Goal: Task Accomplishment & Management: Manage account settings

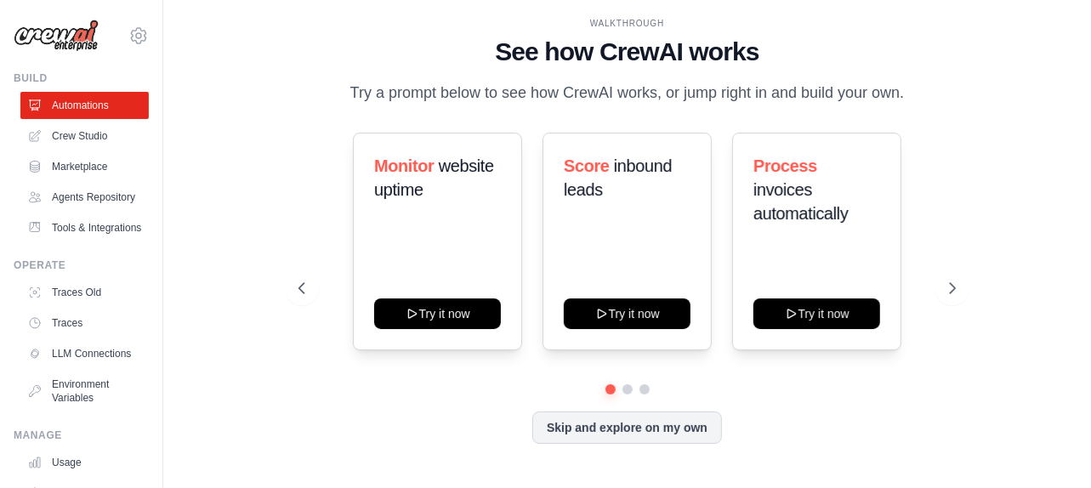
click at [206, 271] on div "WALKTHROUGH See how CrewAI works Try a prompt below to see how CrewAI works, or…" at bounding box center [628, 244] width 874 height 454
click at [133, 38] on icon at bounding box center [138, 36] width 20 height 20
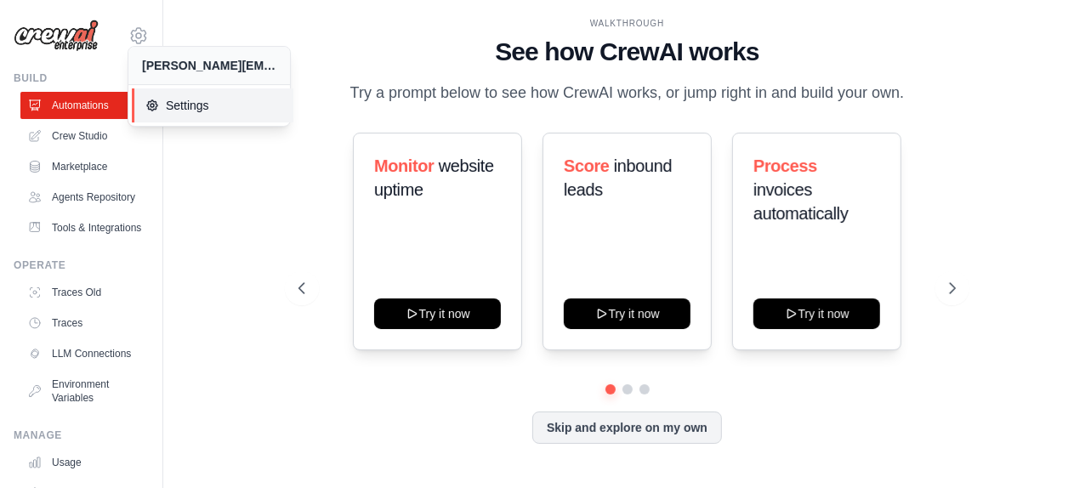
click at [182, 99] on span "Settings" at bounding box center [212, 105] width 134 height 17
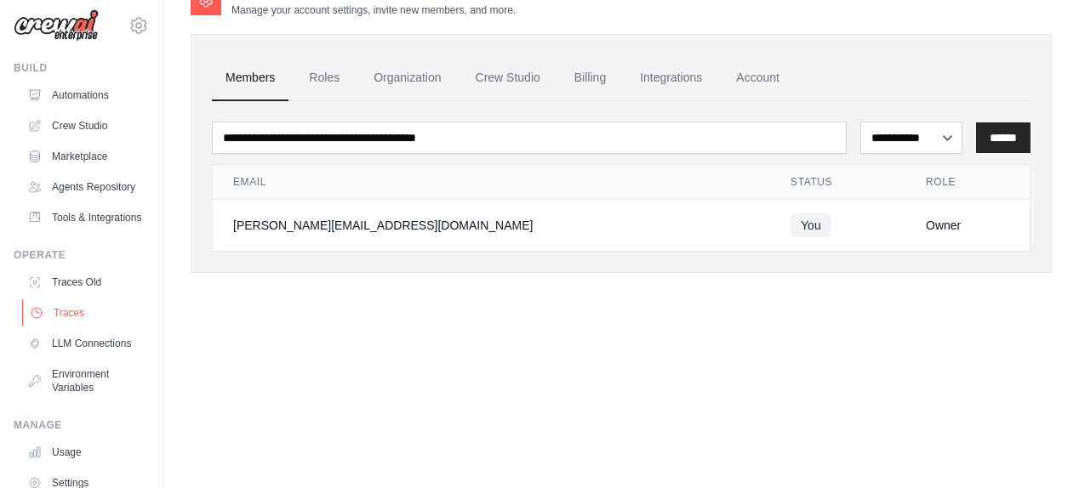
scroll to position [149, 0]
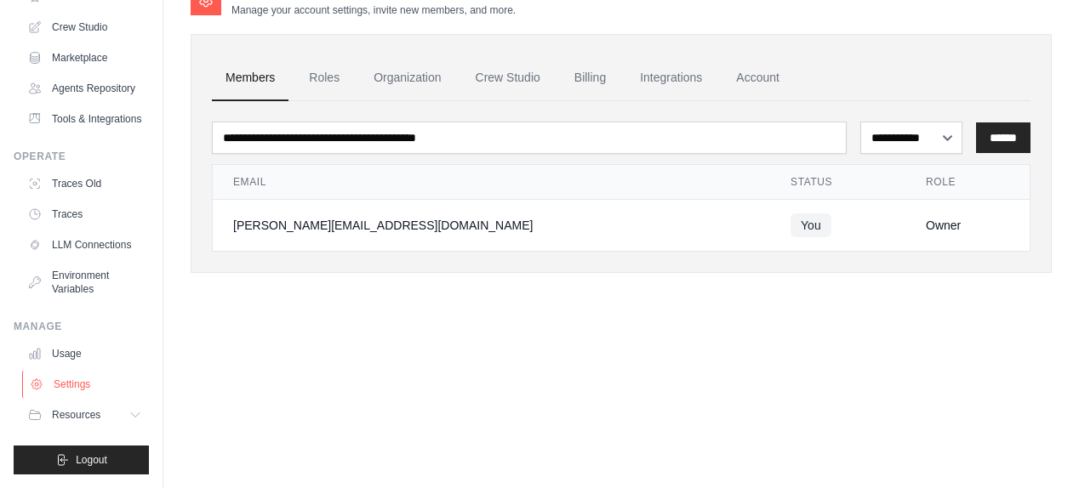
click at [74, 381] on link "Settings" at bounding box center [86, 384] width 128 height 27
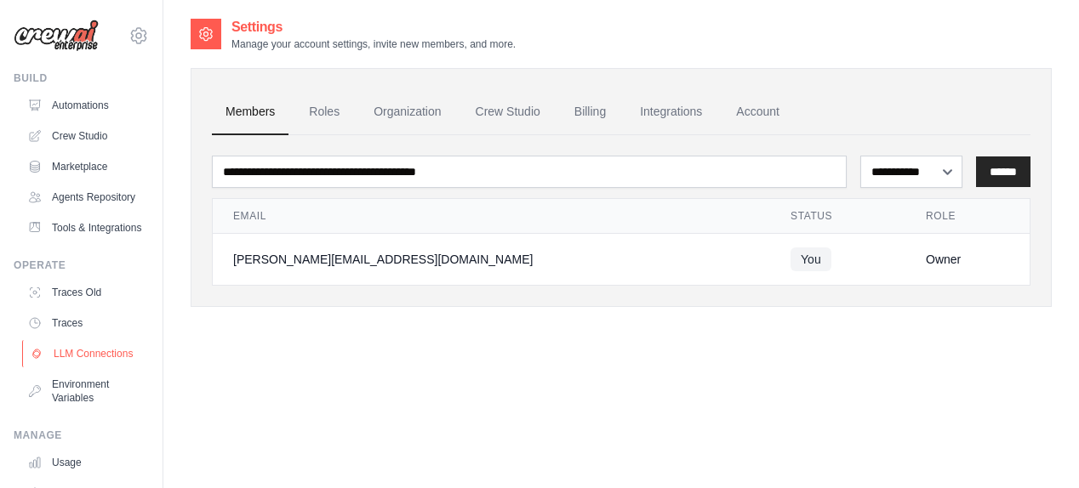
scroll to position [149, 0]
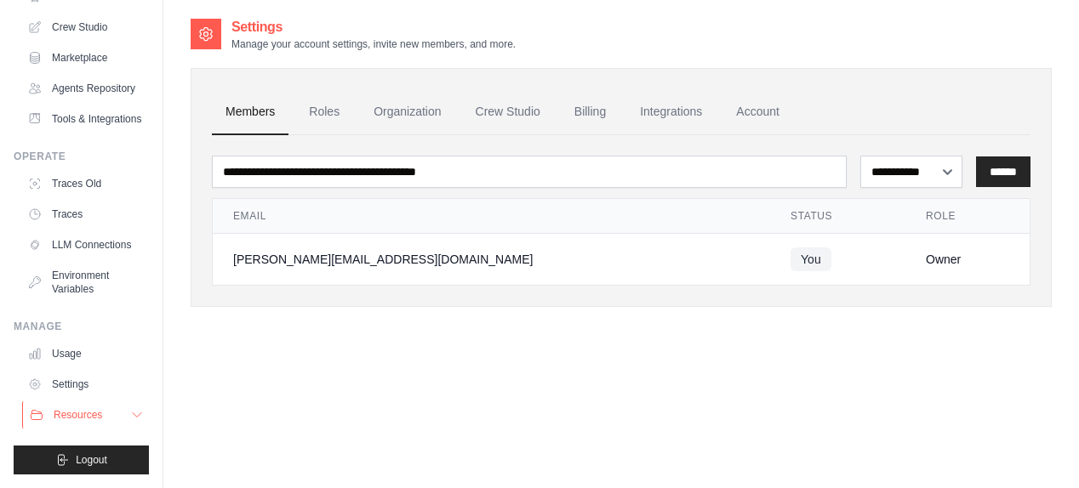
click at [76, 422] on span "Resources" at bounding box center [78, 415] width 48 height 14
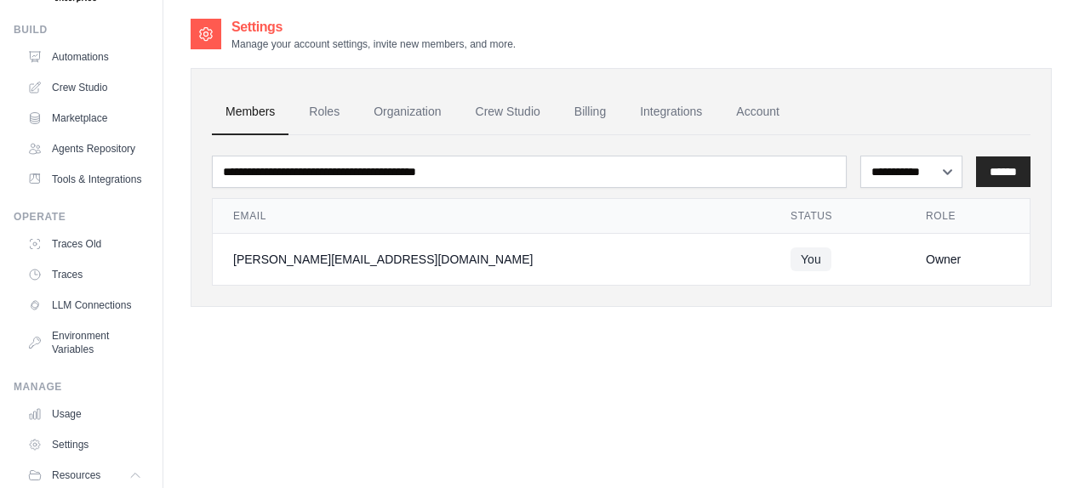
scroll to position [0, 0]
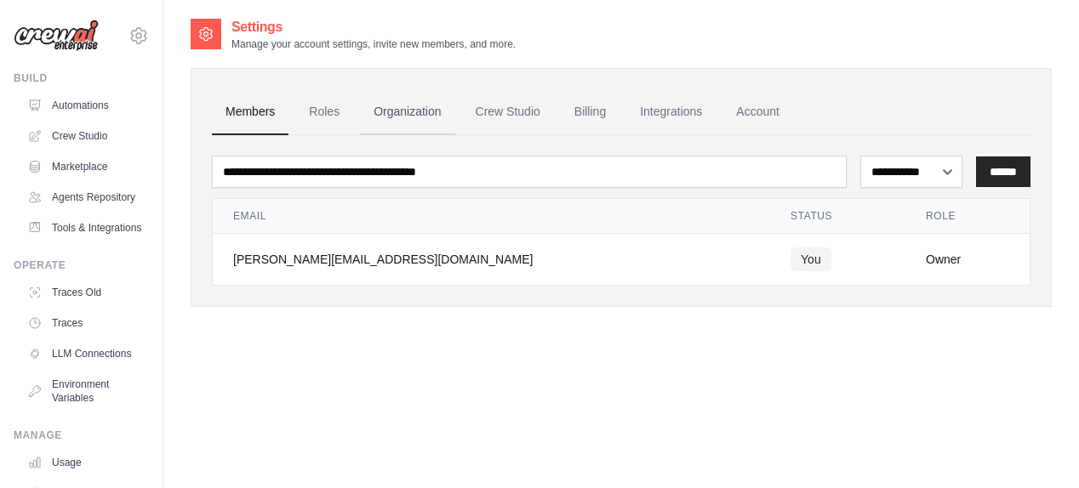
click at [400, 106] on link "Organization" at bounding box center [407, 112] width 94 height 46
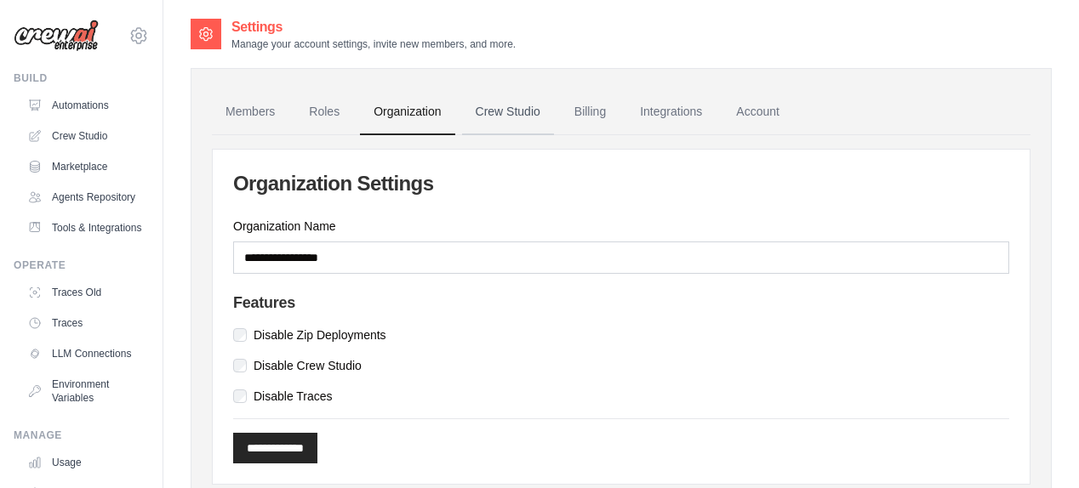
click at [514, 117] on link "Crew Studio" at bounding box center [508, 112] width 92 height 46
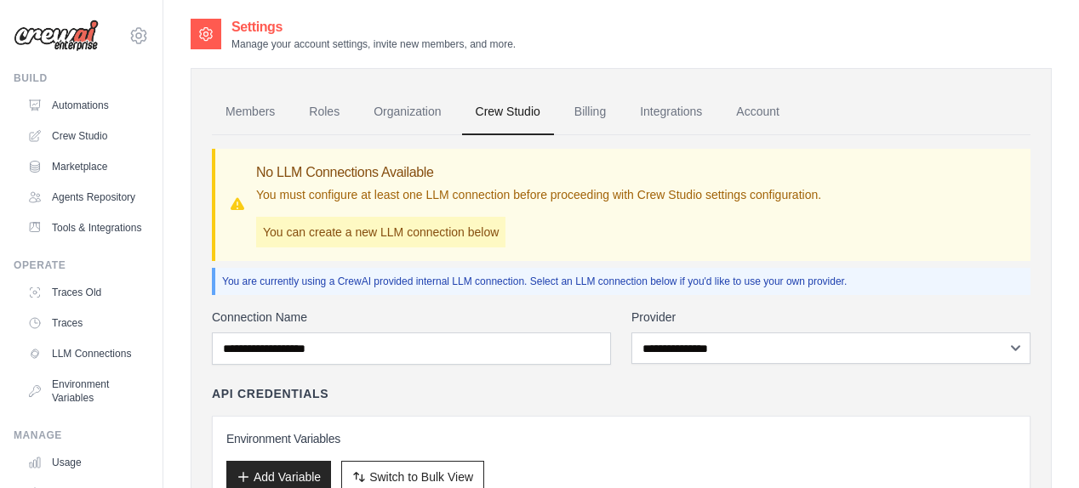
scroll to position [151, 0]
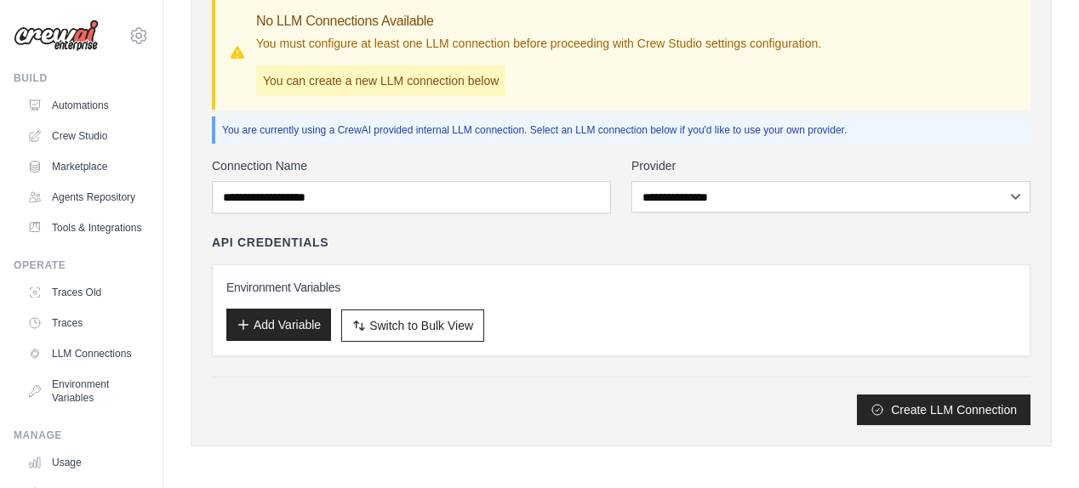
click at [308, 323] on button "Add Variable" at bounding box center [278, 325] width 105 height 32
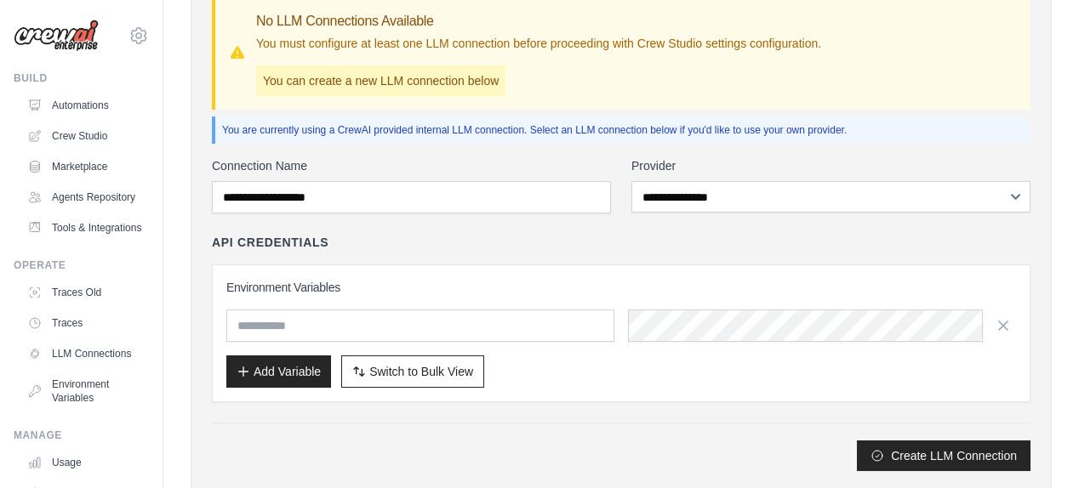
click at [516, 242] on div "API Credentials" at bounding box center [621, 242] width 818 height 17
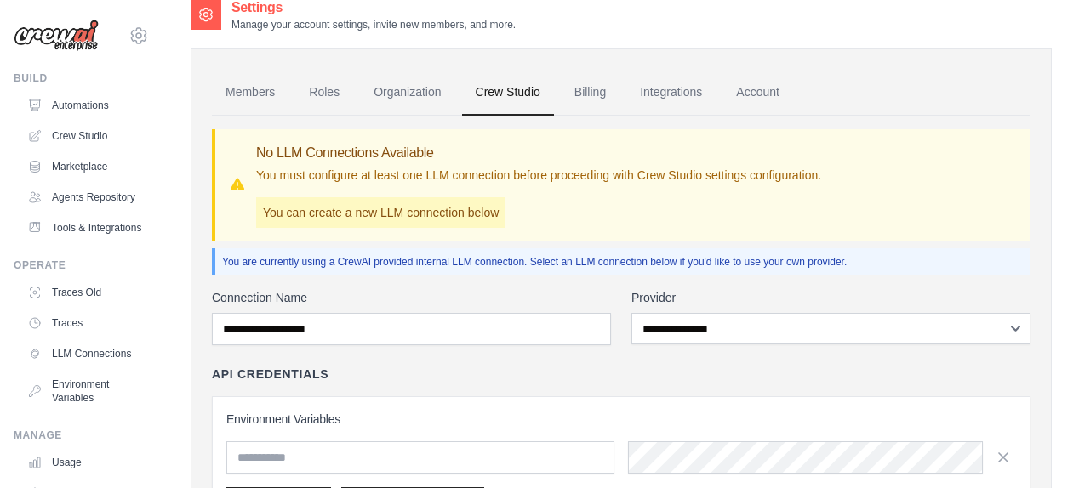
scroll to position [13, 0]
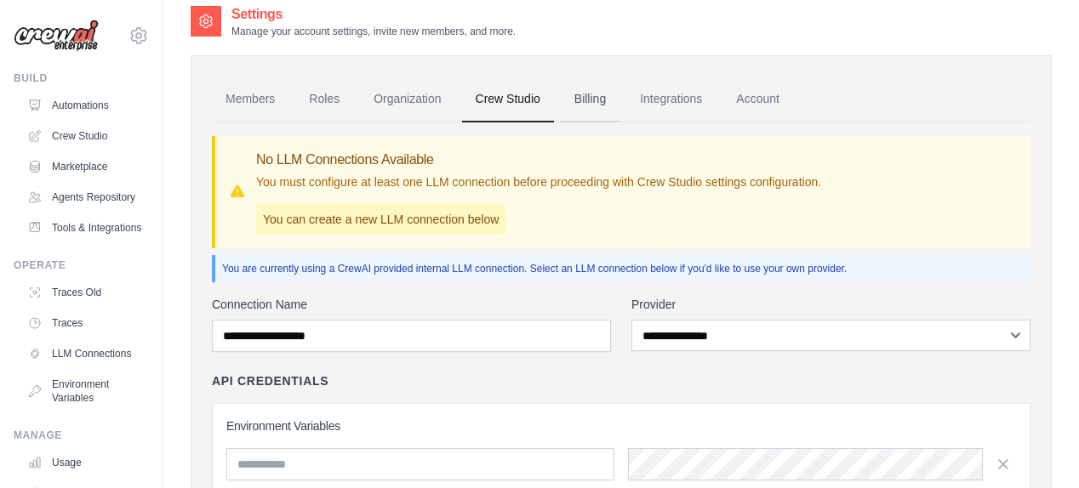
click at [584, 105] on link "Billing" at bounding box center [590, 100] width 59 height 46
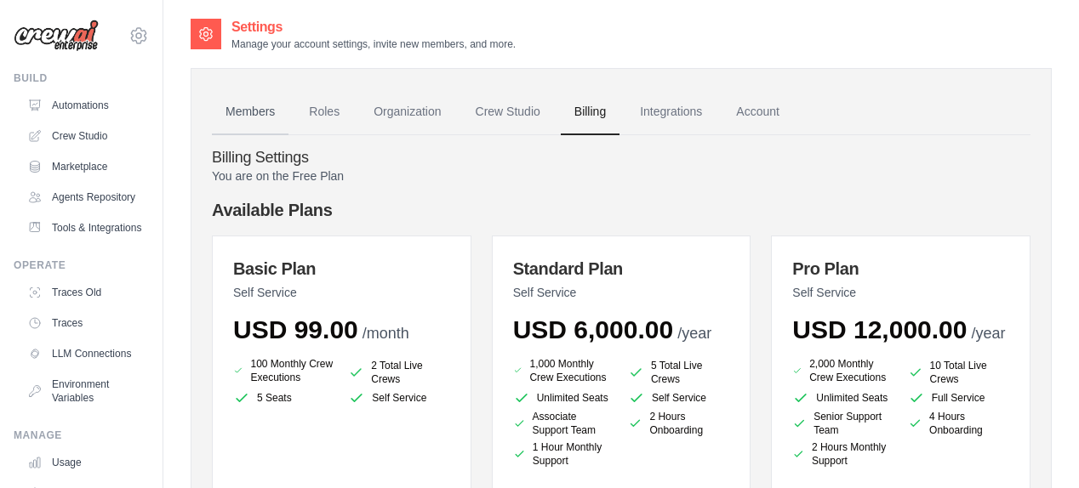
click at [264, 113] on link "Members" at bounding box center [250, 112] width 77 height 46
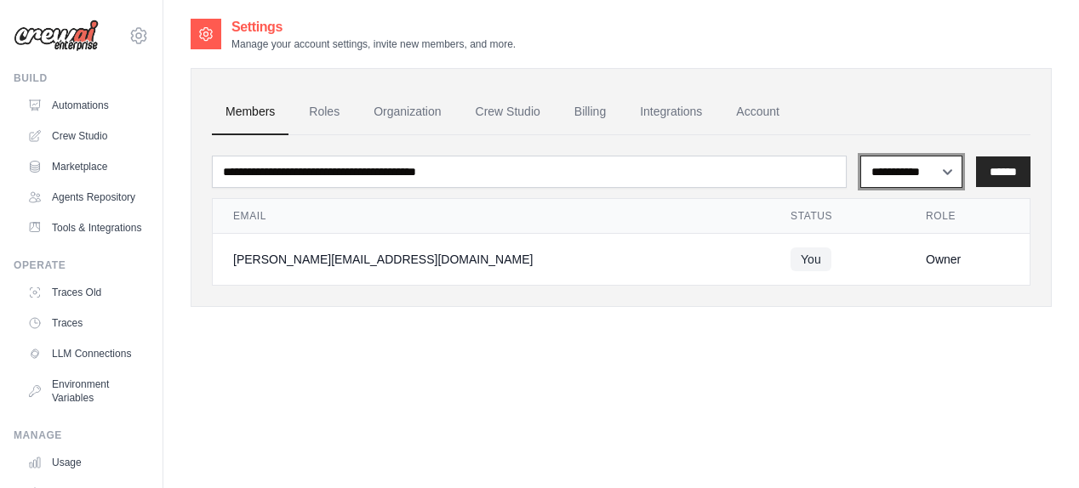
click at [885, 174] on select "**********" at bounding box center [911, 171] width 102 height 31
click at [733, 346] on div "**********" at bounding box center [621, 261] width 861 height 488
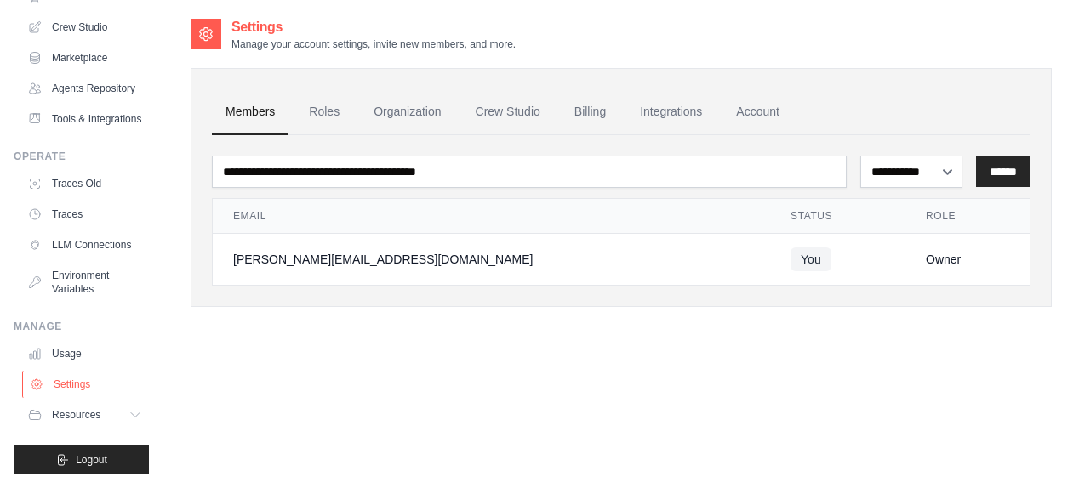
click at [83, 385] on link "Settings" at bounding box center [86, 384] width 128 height 27
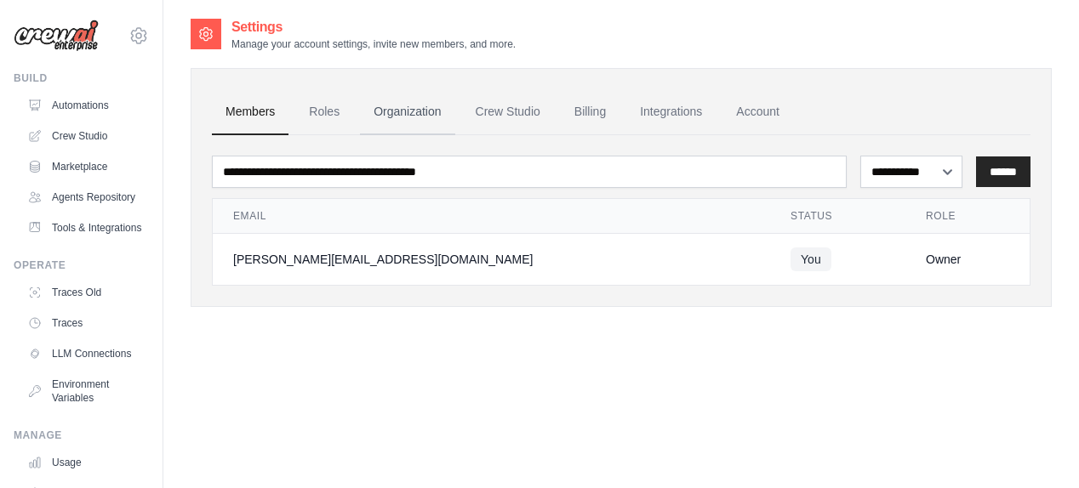
click at [430, 114] on link "Organization" at bounding box center [407, 112] width 94 height 46
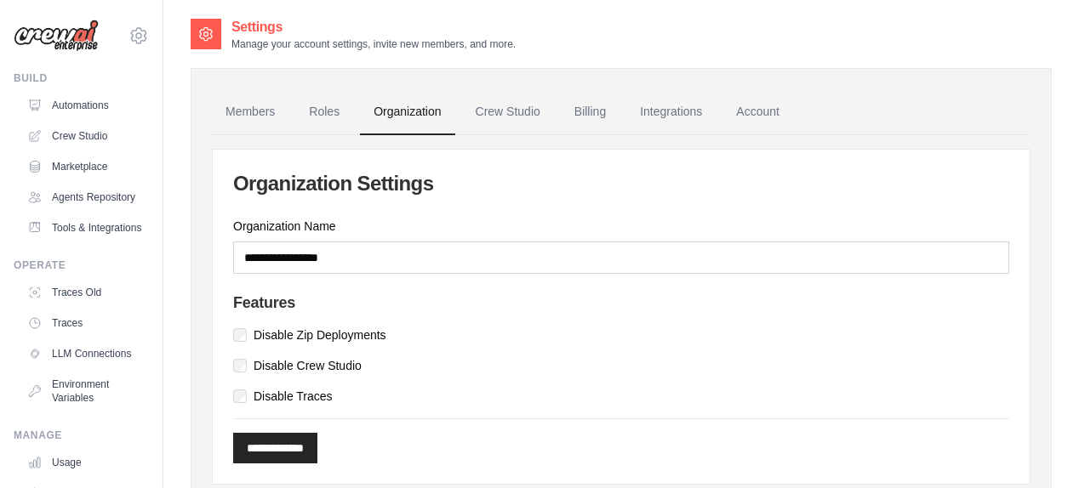
scroll to position [60, 0]
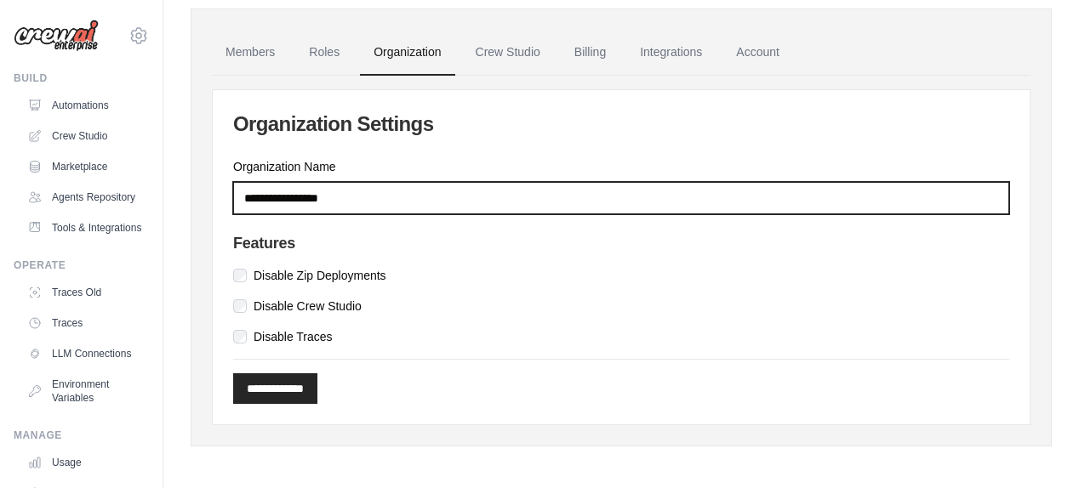
click at [315, 195] on input "Organization Name" at bounding box center [621, 198] width 776 height 32
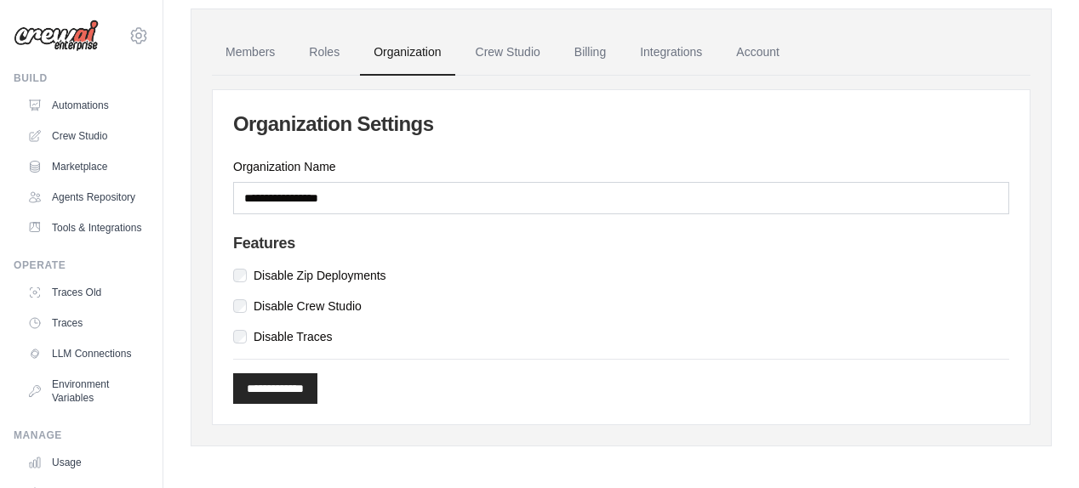
click at [582, 317] on div "Features Disable Zip Deployments Disable Crew Studio Disable Traces" at bounding box center [621, 290] width 776 height 111
click at [683, 52] on link "Integrations" at bounding box center [670, 53] width 89 height 46
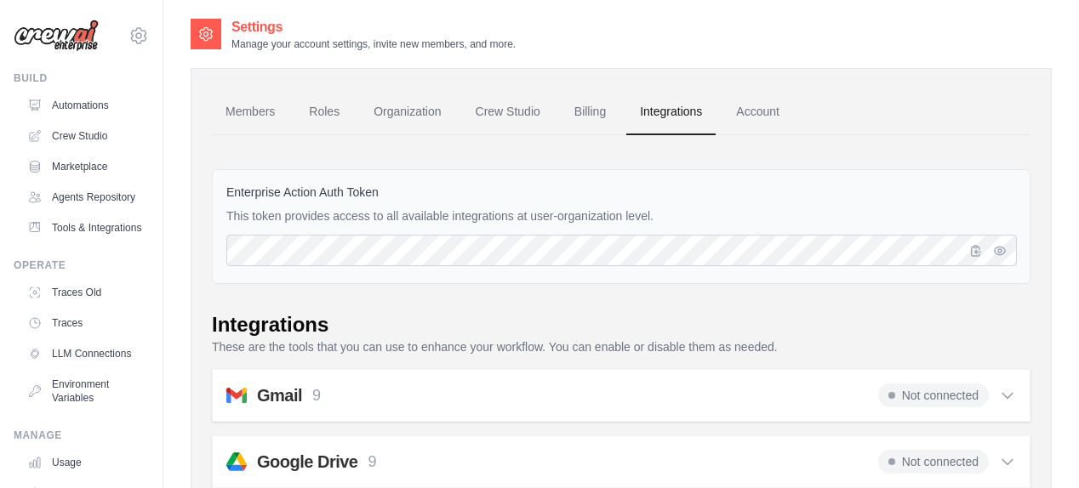
scroll to position [40, 0]
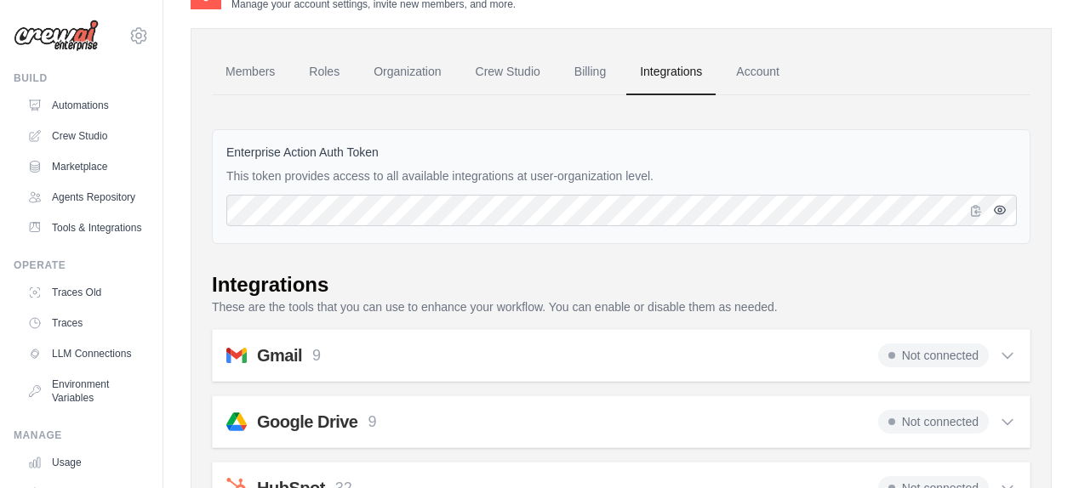
click at [1002, 208] on icon "button" at bounding box center [1000, 210] width 14 height 14
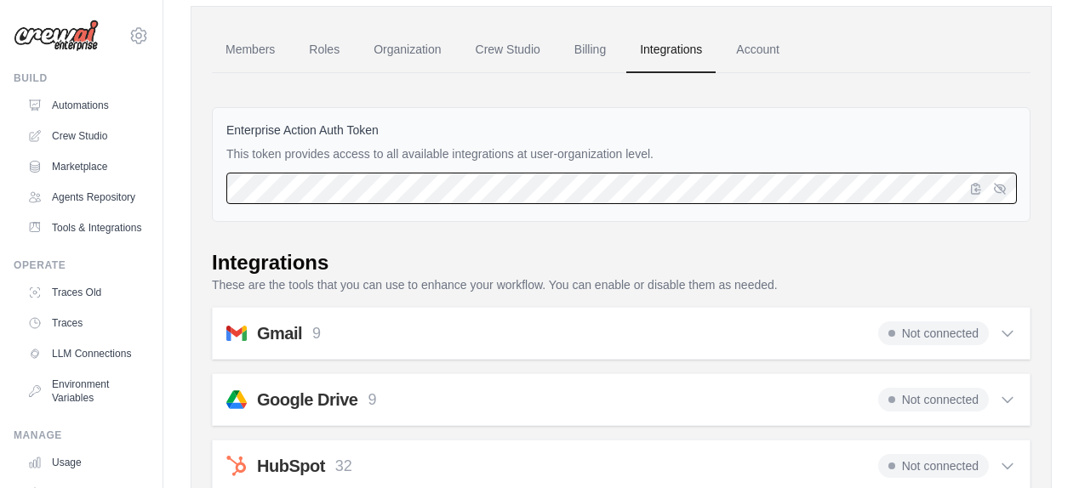
scroll to position [0, 0]
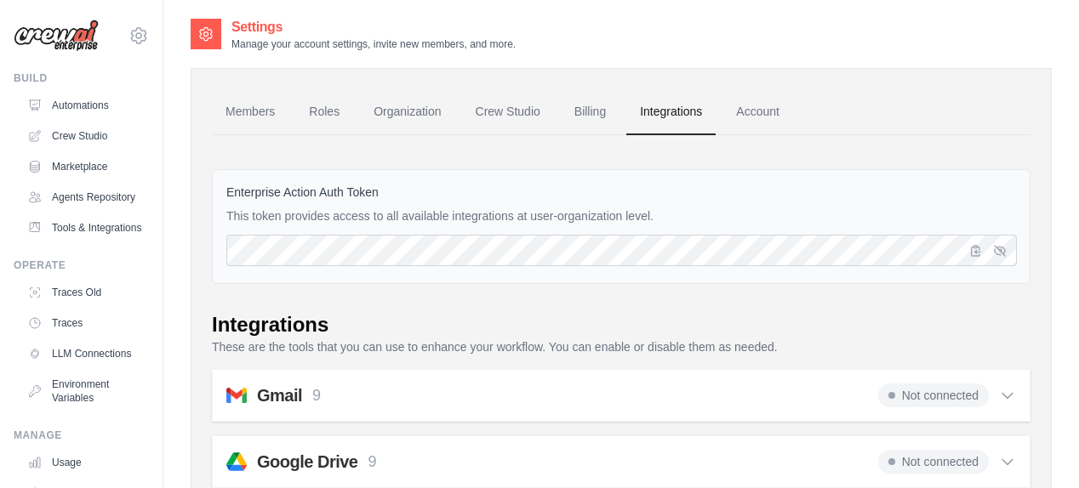
click at [453, 191] on label "Enterprise Action Auth Token" at bounding box center [620, 192] width 789 height 17
click at [749, 123] on link "Account" at bounding box center [757, 112] width 71 height 46
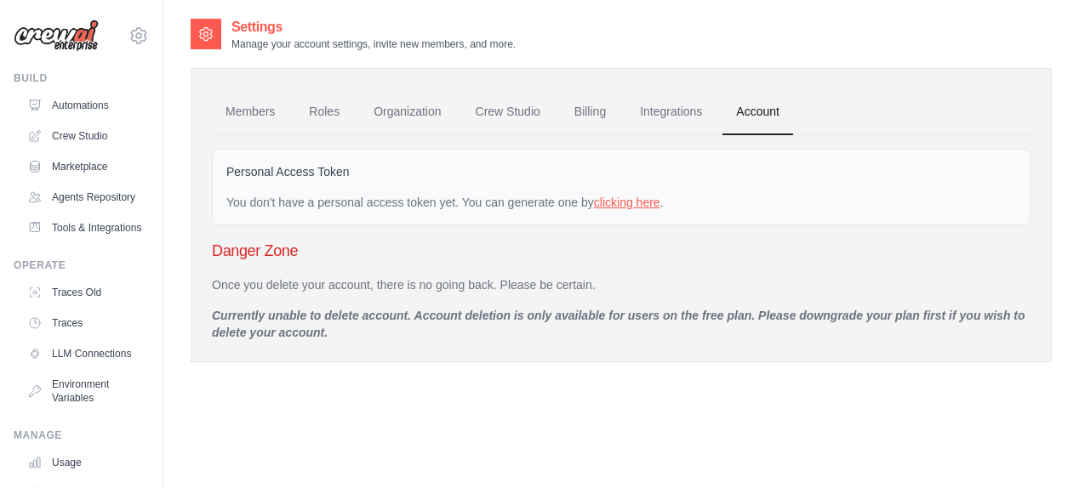
click at [626, 200] on link "clicking here" at bounding box center [627, 203] width 66 height 14
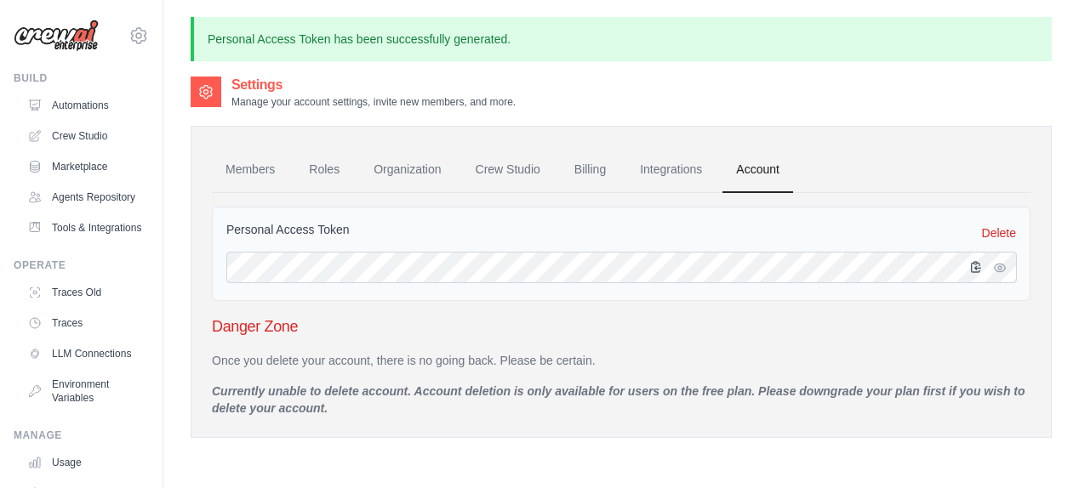
click at [978, 272] on icon "button" at bounding box center [976, 267] width 14 height 14
click at [72, 337] on link "Traces" at bounding box center [86, 323] width 128 height 27
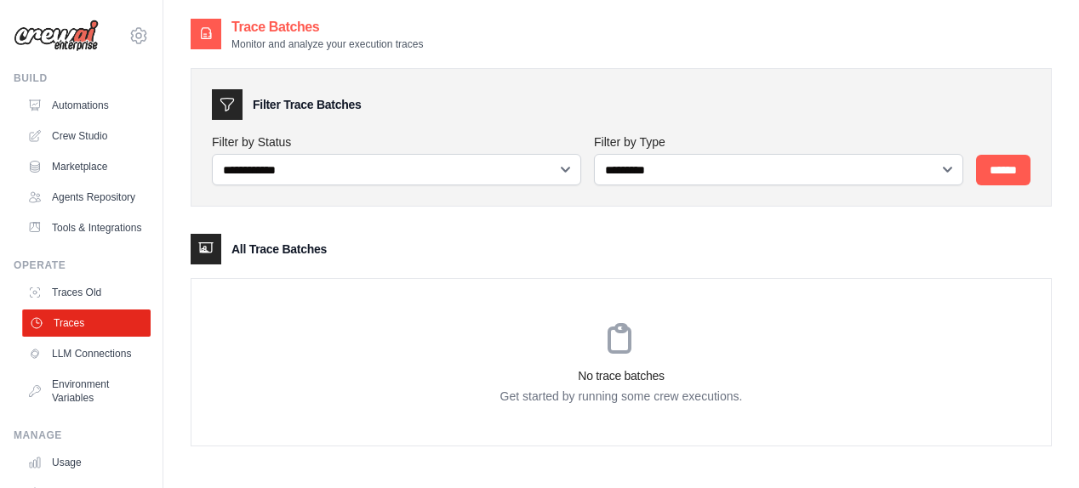
click at [88, 337] on link "Traces" at bounding box center [86, 323] width 128 height 27
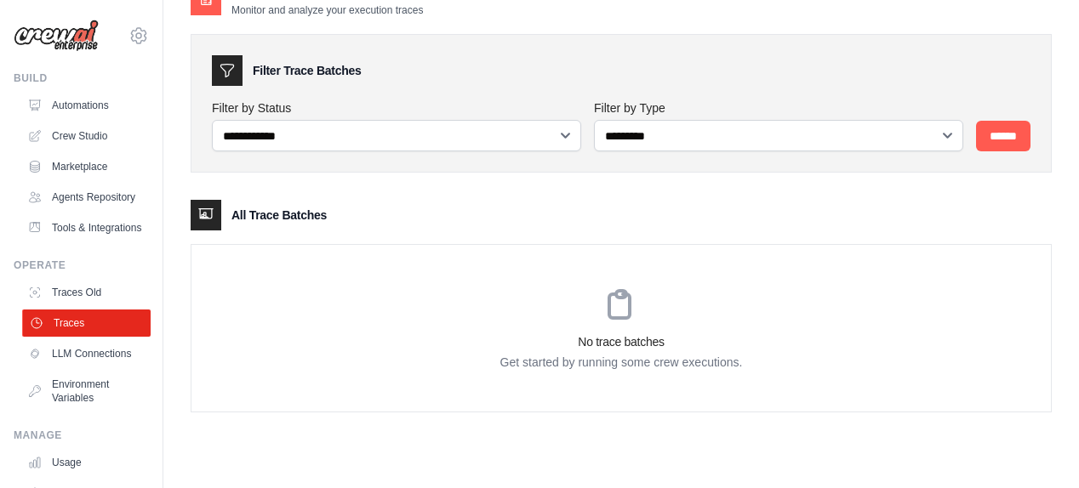
scroll to position [149, 0]
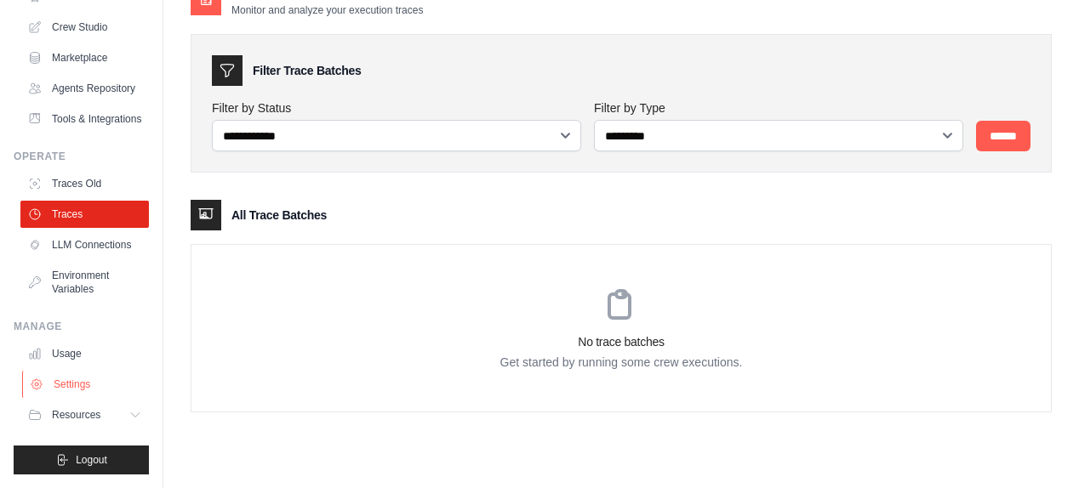
click at [81, 387] on link "Settings" at bounding box center [86, 384] width 128 height 27
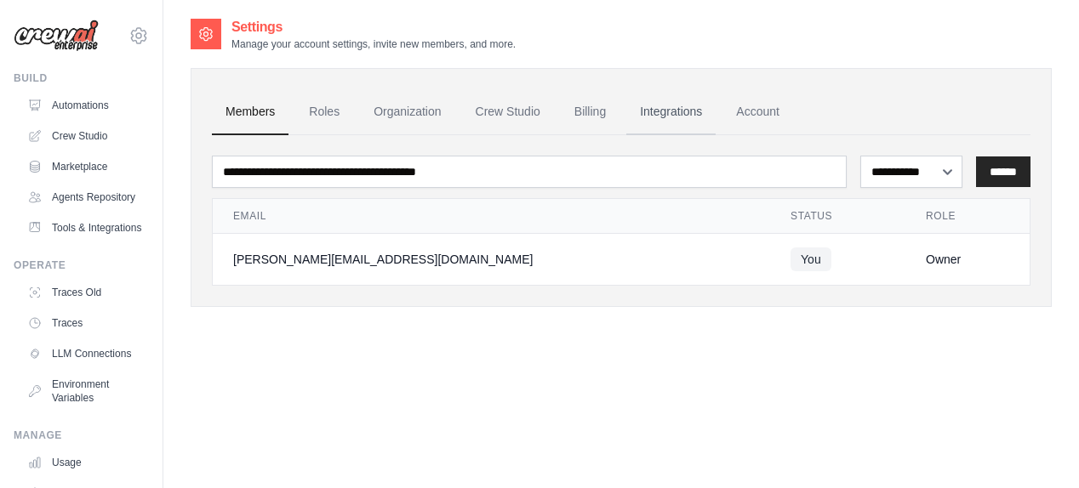
click at [669, 118] on link "Integrations" at bounding box center [670, 112] width 89 height 46
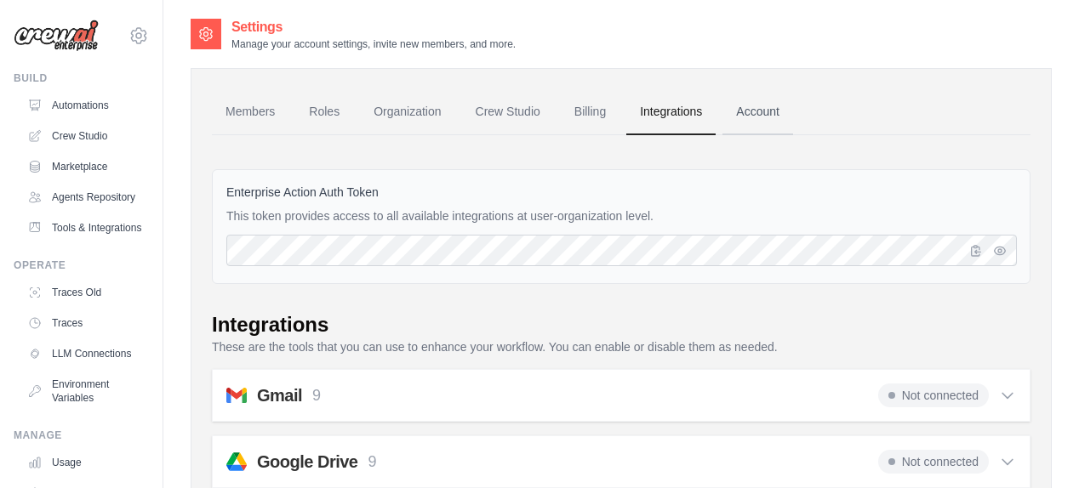
click at [755, 120] on link "Account" at bounding box center [757, 112] width 71 height 46
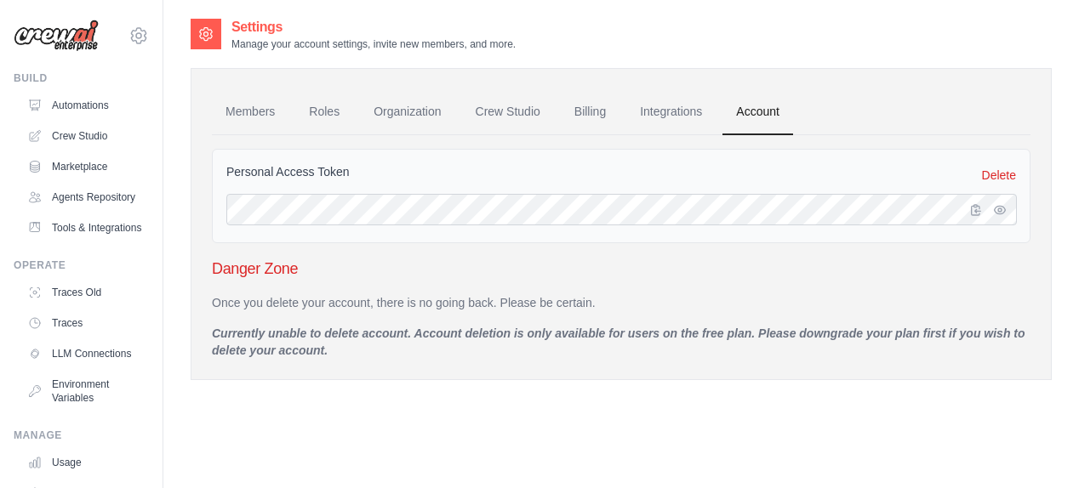
click at [265, 337] on p "Currently unable to delete account. Account deletion is only available for user…" at bounding box center [621, 342] width 818 height 34
click at [433, 367] on div "Members Roles Organization Crew Studio Billing Integrations Account Personal Ac…" at bounding box center [621, 224] width 861 height 312
click at [247, 117] on link "Members" at bounding box center [250, 112] width 77 height 46
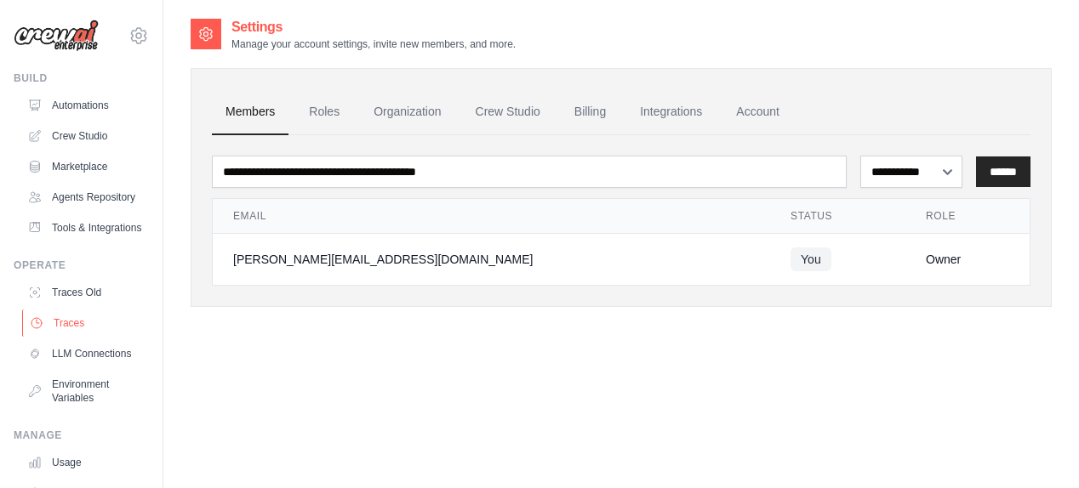
click at [72, 337] on link "Traces" at bounding box center [86, 323] width 128 height 27
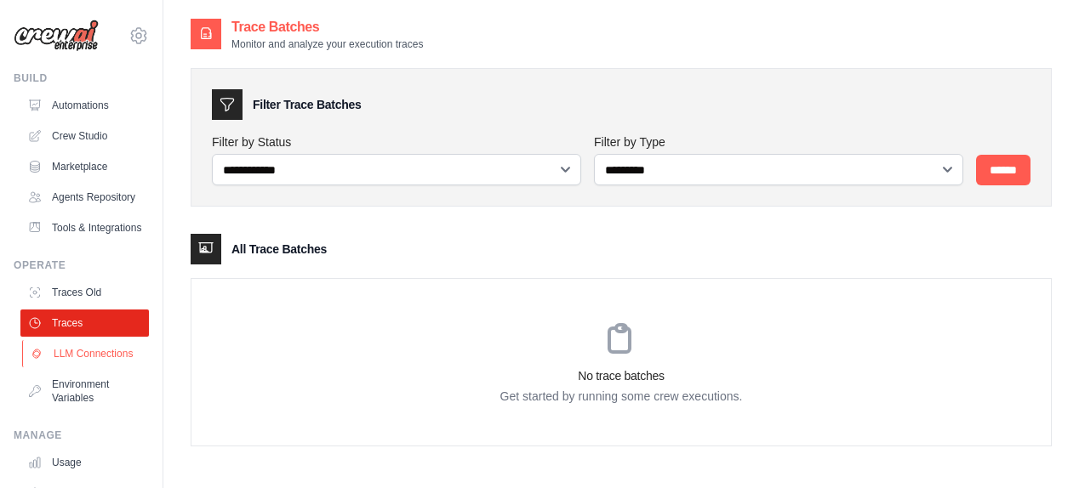
scroll to position [149, 0]
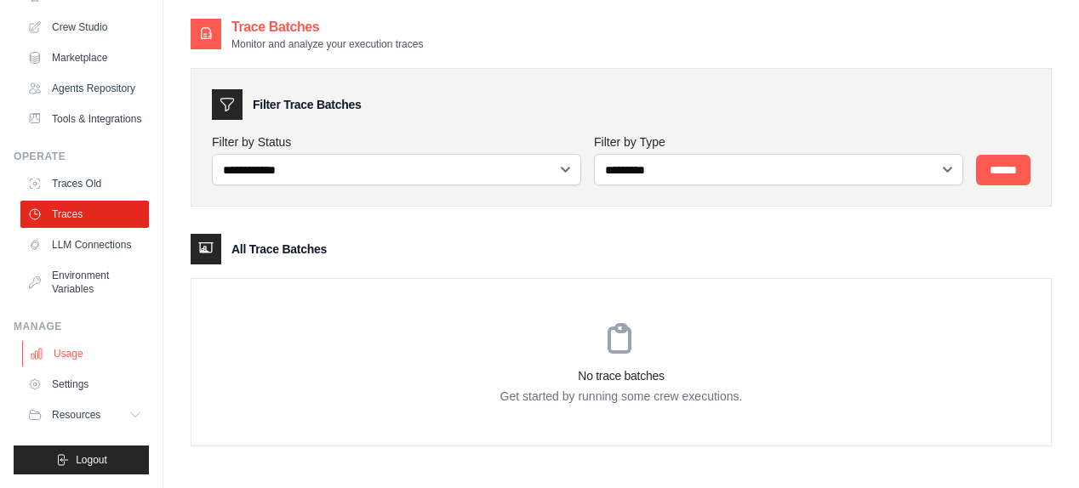
click at [60, 360] on link "Usage" at bounding box center [86, 353] width 128 height 27
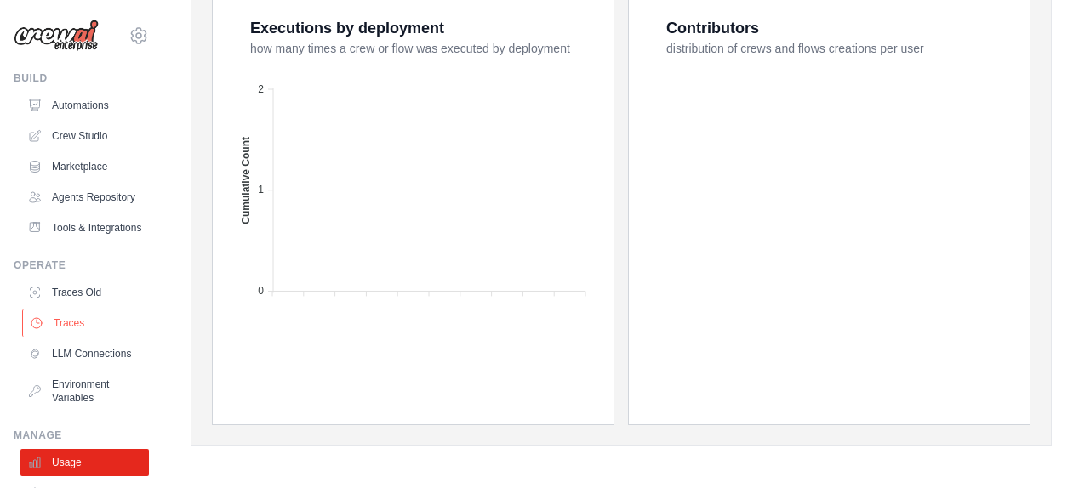
scroll to position [149, 0]
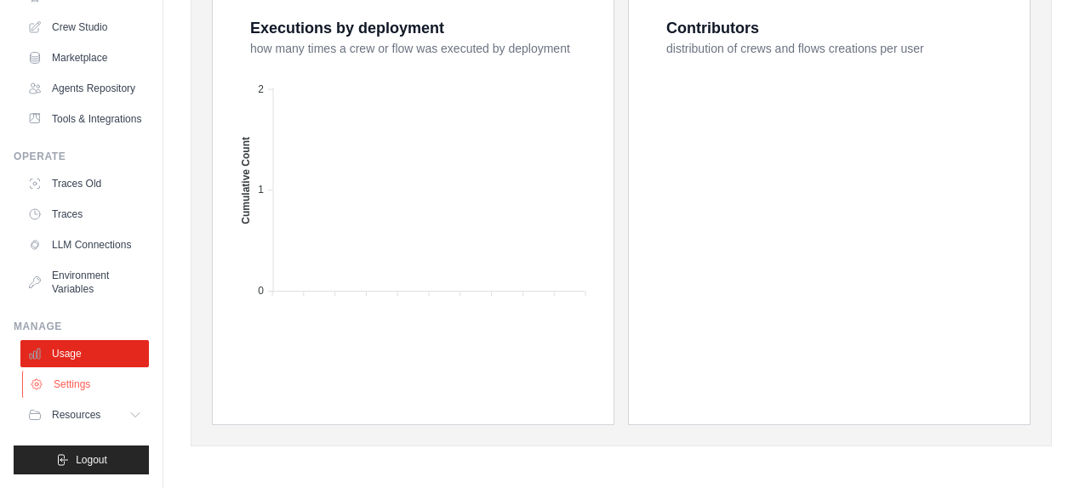
click at [83, 390] on link "Settings" at bounding box center [86, 384] width 128 height 27
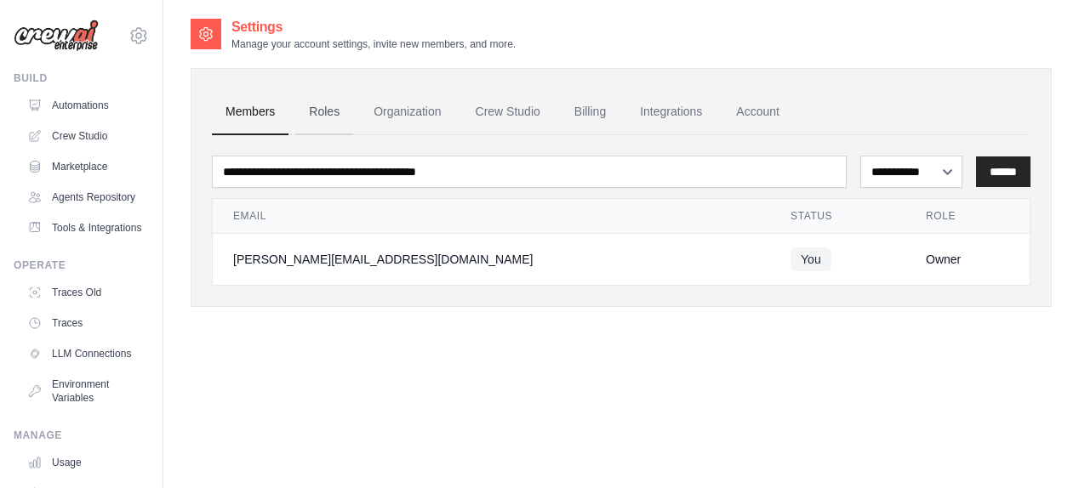
click at [333, 105] on link "Roles" at bounding box center [324, 112] width 58 height 46
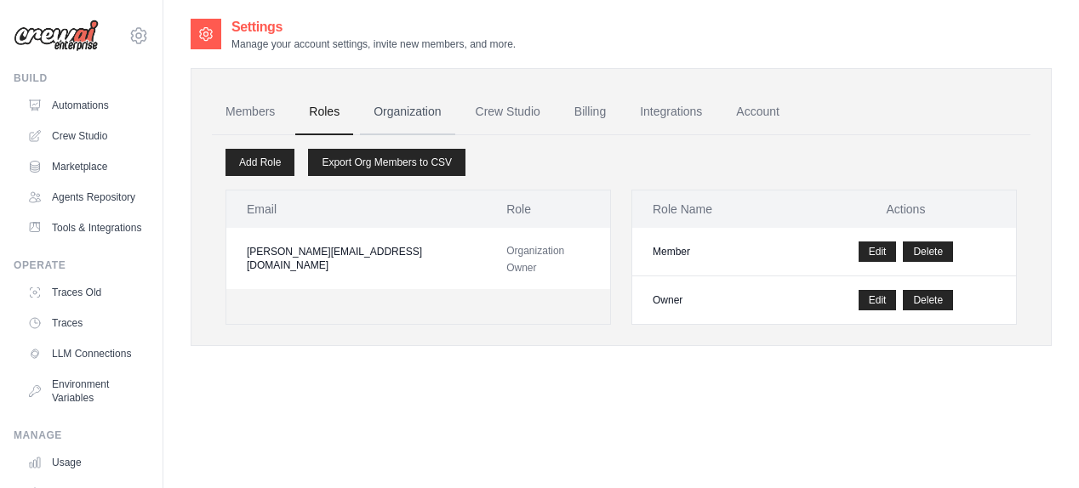
click at [378, 115] on link "Organization" at bounding box center [407, 112] width 94 height 46
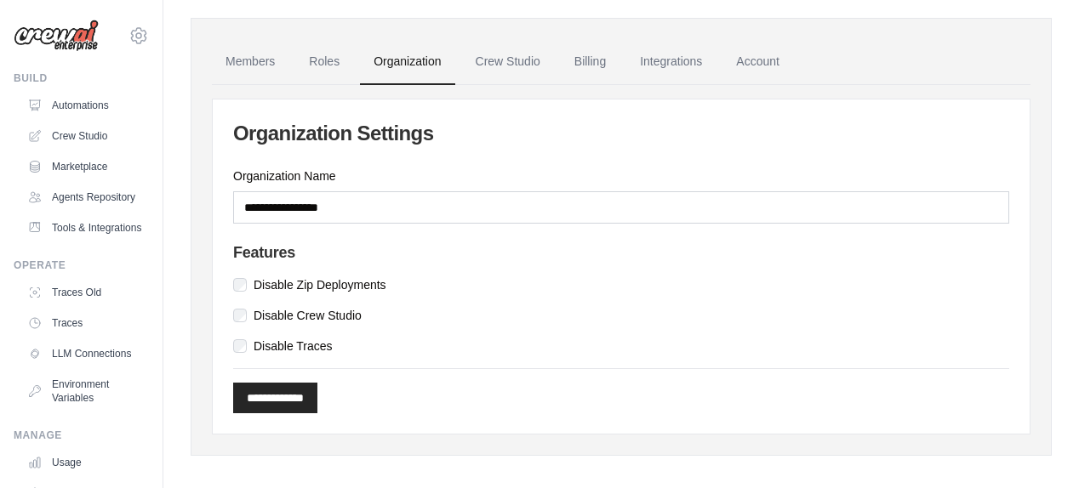
scroll to position [60, 0]
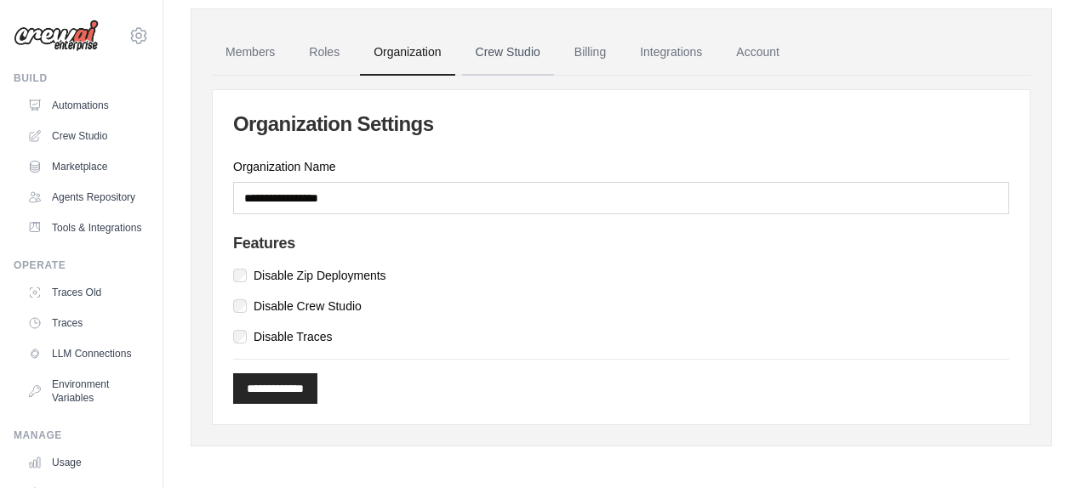
click at [490, 44] on link "Crew Studio" at bounding box center [508, 53] width 92 height 46
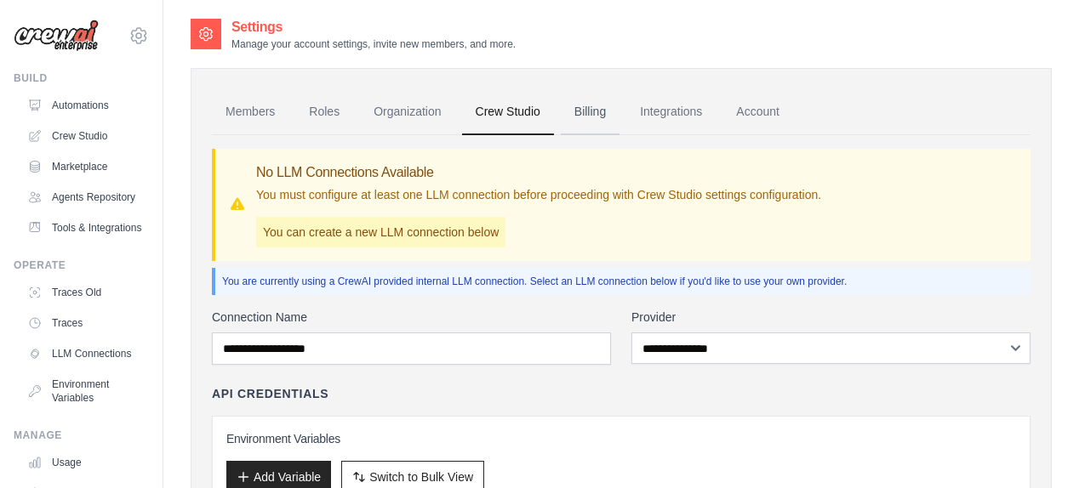
click at [591, 117] on link "Billing" at bounding box center [590, 112] width 59 height 46
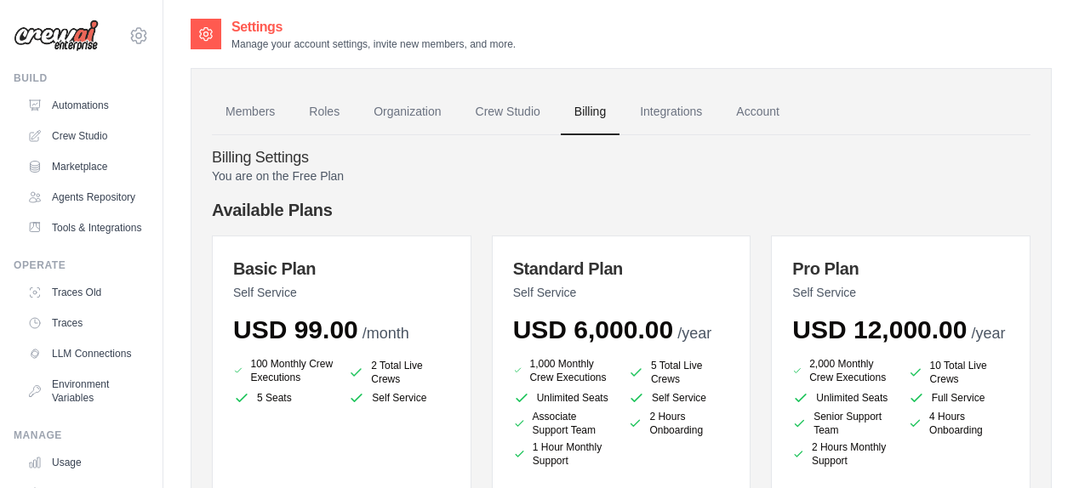
click at [677, 117] on link "Integrations" at bounding box center [670, 112] width 89 height 46
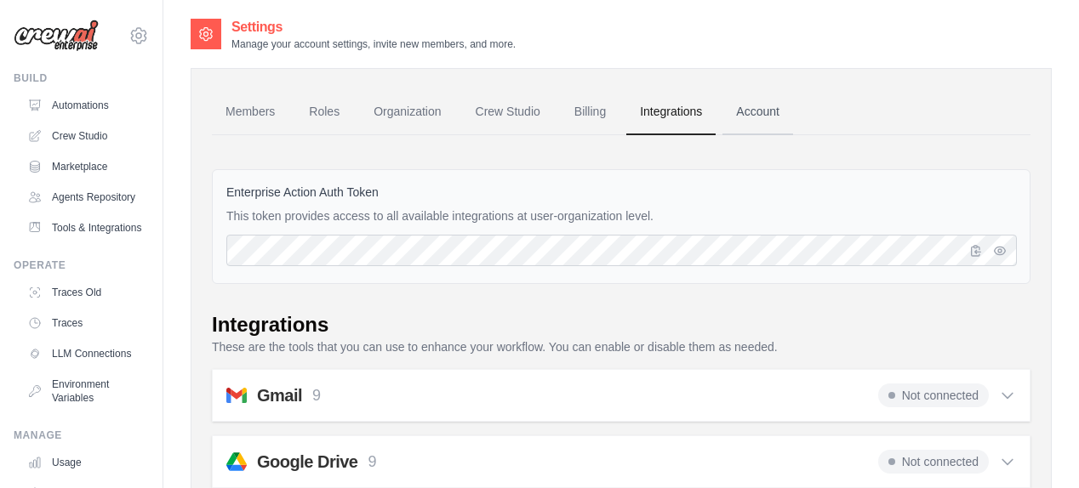
click at [771, 101] on link "Account" at bounding box center [757, 112] width 71 height 46
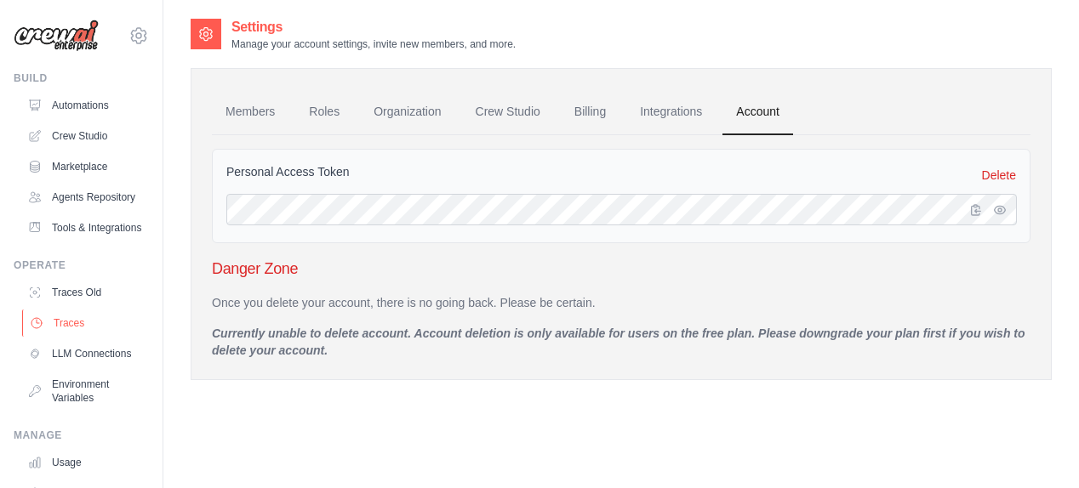
click at [87, 337] on link "Traces" at bounding box center [86, 323] width 128 height 27
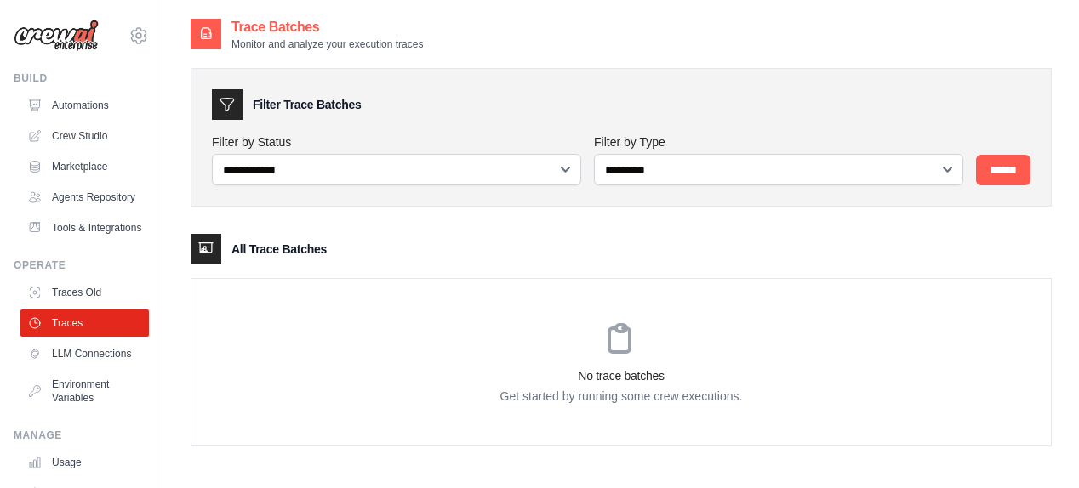
scroll to position [34, 0]
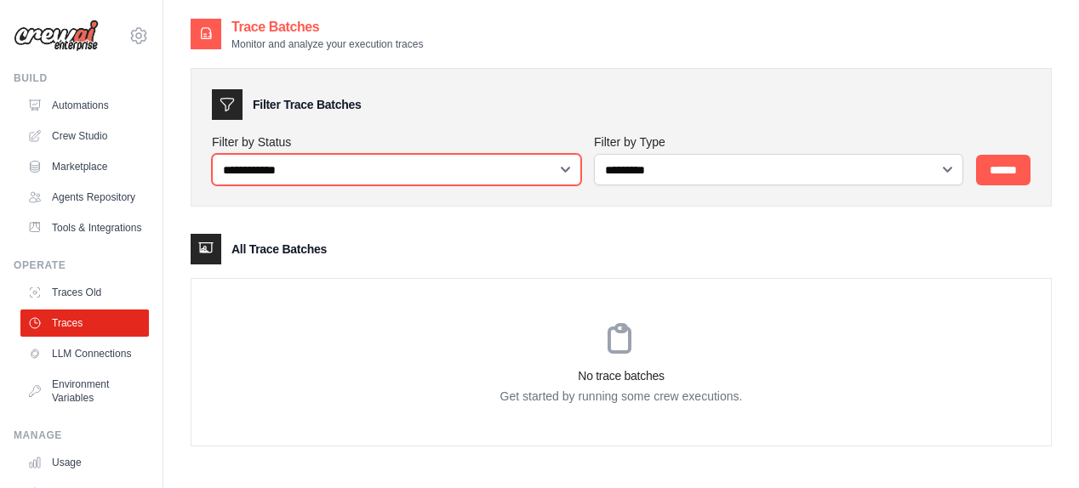
drag, startPoint x: 0, startPoint y: 0, endPoint x: 527, endPoint y: 176, distance: 556.0
click at [527, 176] on select "**********" at bounding box center [396, 169] width 369 height 31
select select "*********"
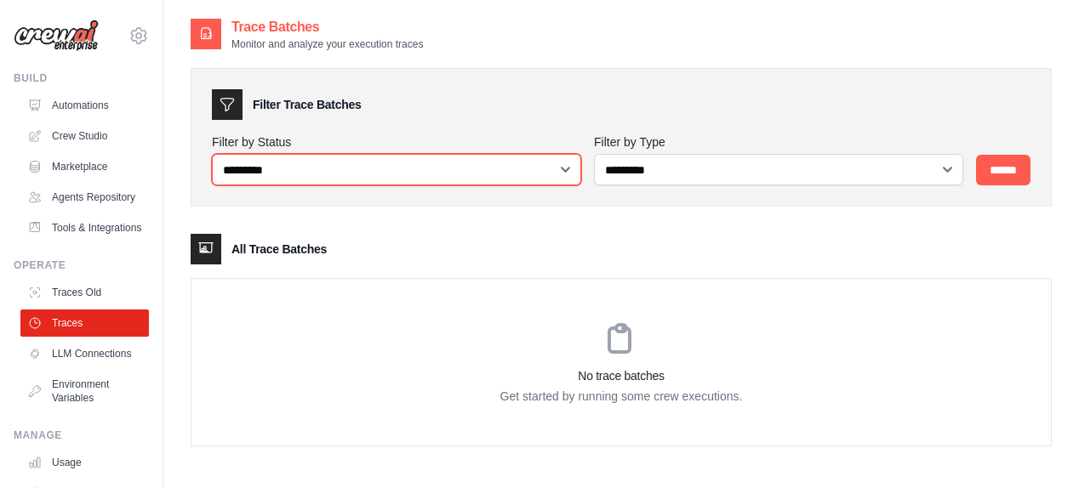
click at [212, 154] on select "**********" at bounding box center [396, 169] width 369 height 31
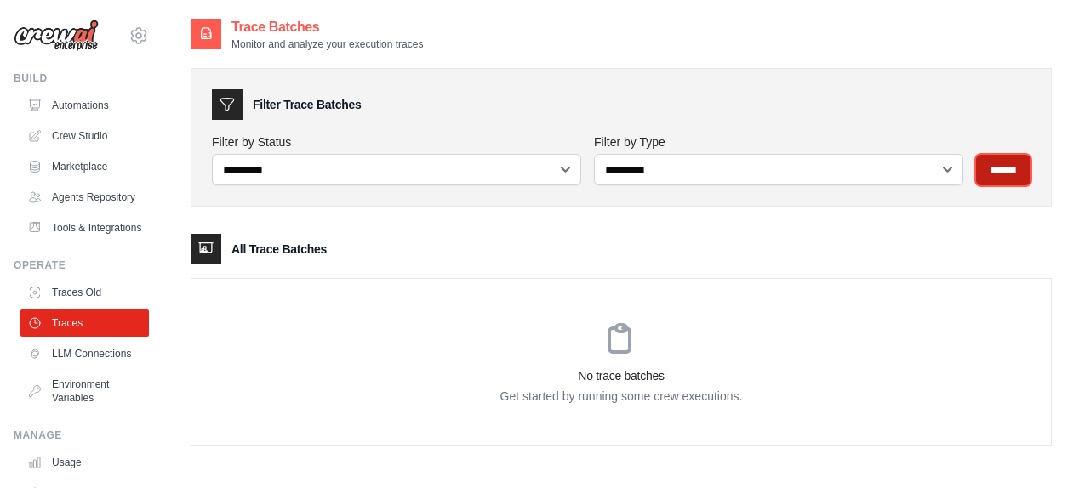
click at [997, 162] on input "******" at bounding box center [1003, 170] width 54 height 31
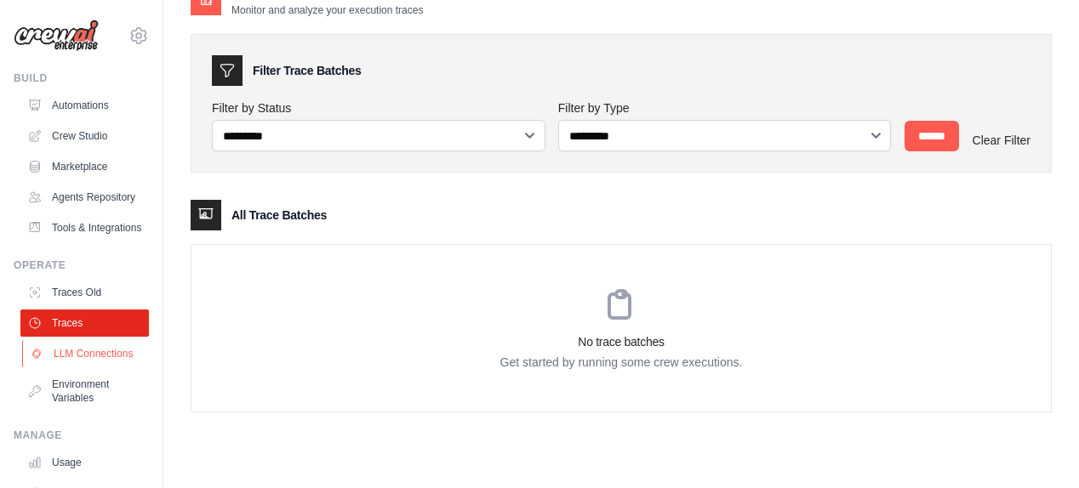
scroll to position [149, 0]
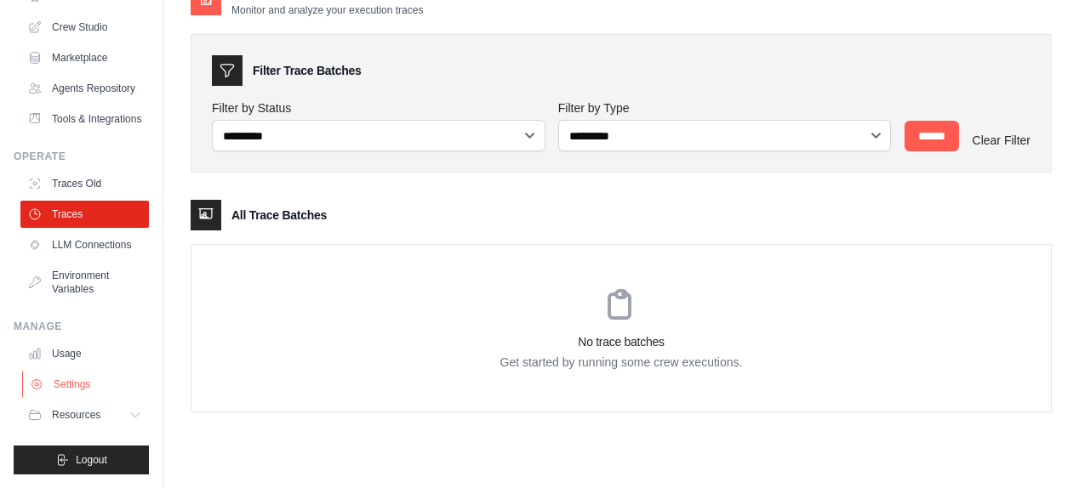
click at [87, 387] on link "Settings" at bounding box center [86, 384] width 128 height 27
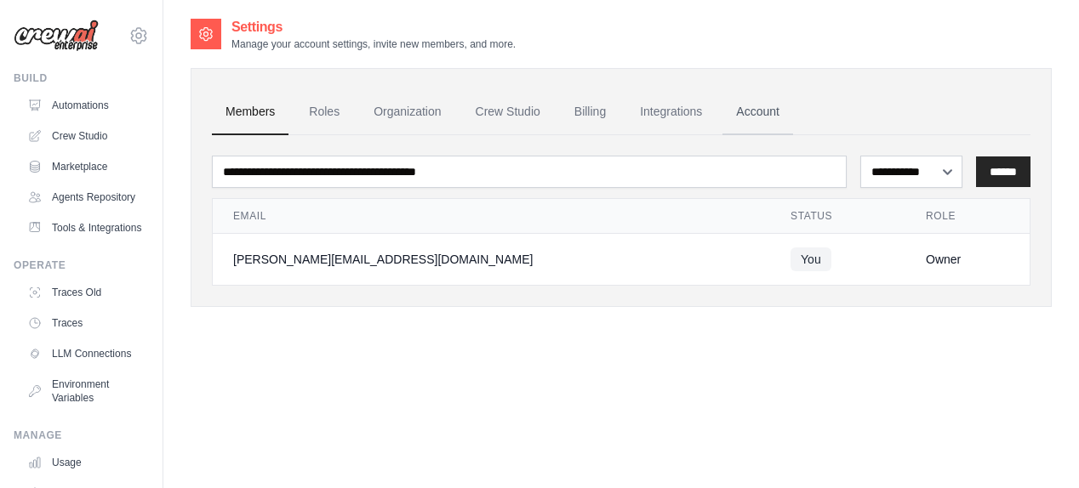
click at [739, 111] on link "Account" at bounding box center [757, 112] width 71 height 46
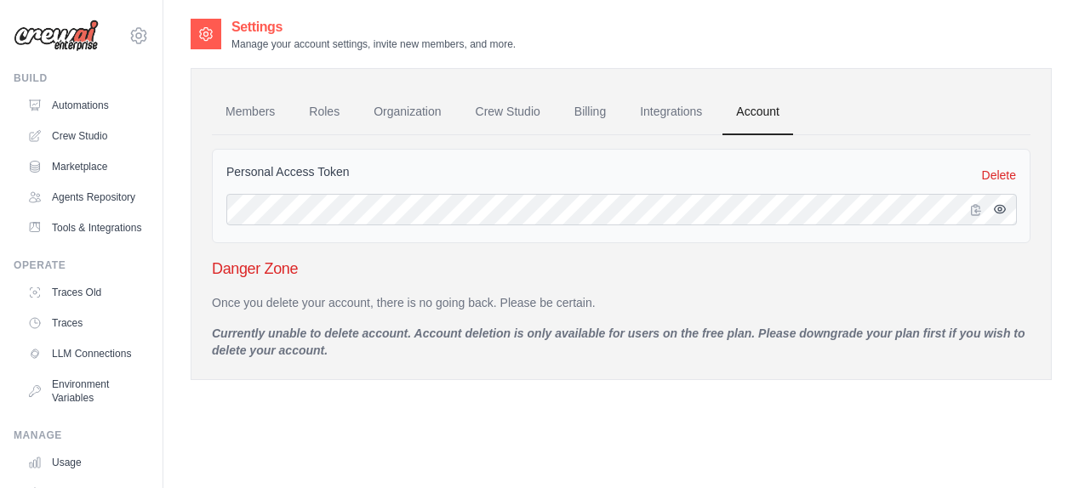
click at [993, 208] on icon "button" at bounding box center [1000, 209] width 14 height 14
click at [78, 337] on link "Traces" at bounding box center [86, 323] width 128 height 27
select select "*********"
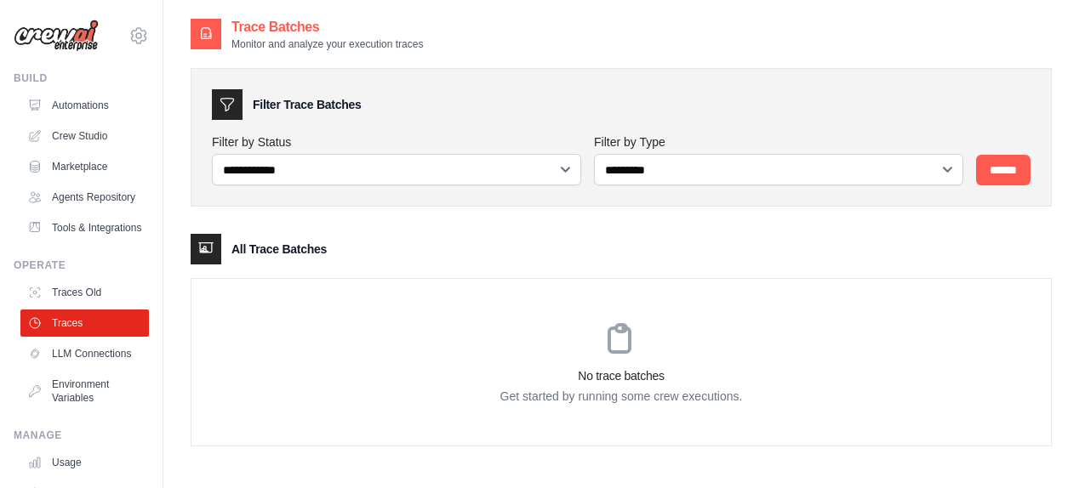
click at [328, 169] on select "**********" at bounding box center [396, 169] width 369 height 31
select select "*******"
click at [212, 154] on select "**********" at bounding box center [396, 169] width 369 height 31
click at [1011, 173] on input "******" at bounding box center [1003, 170] width 54 height 31
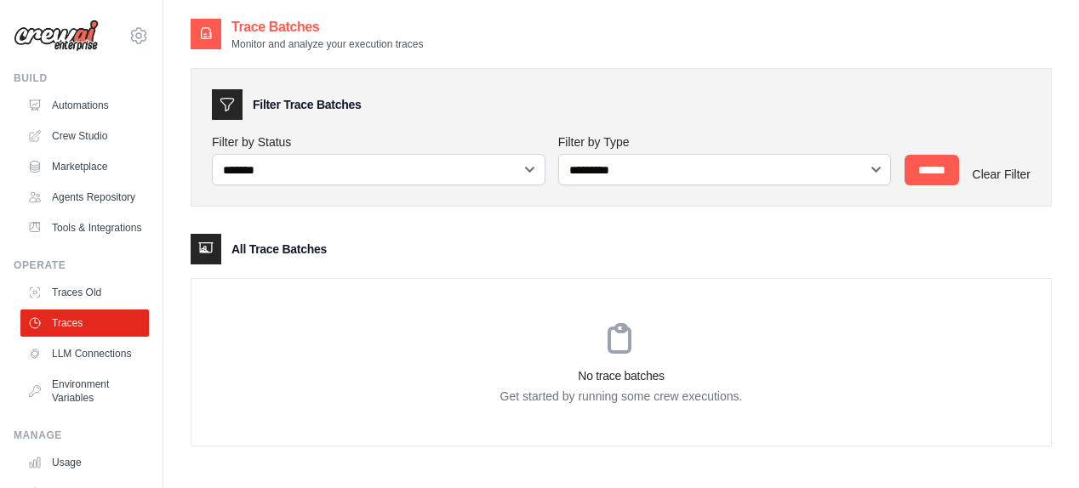
select select
click at [212, 154] on select "**********" at bounding box center [378, 169] width 333 height 31
click at [915, 167] on input "******" at bounding box center [931, 170] width 54 height 31
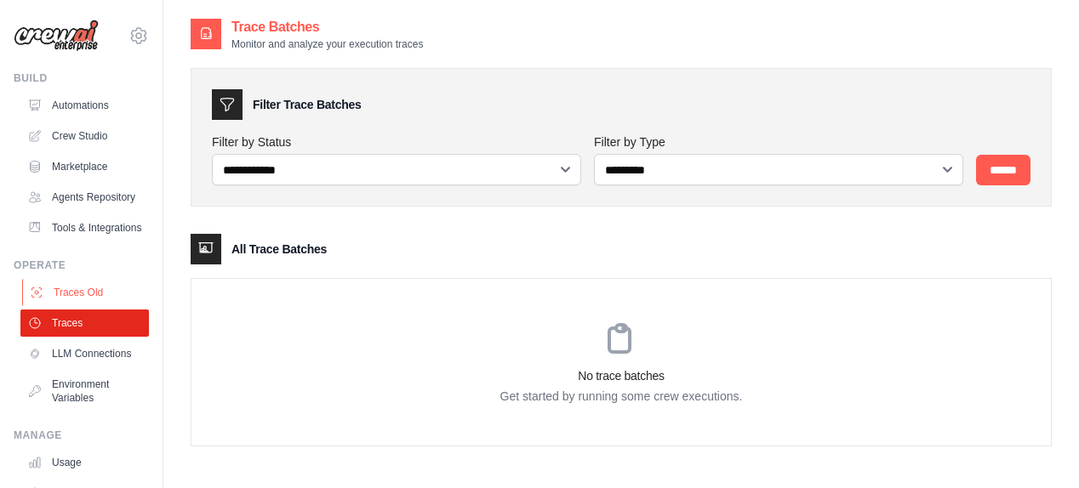
click at [71, 306] on link "Traces Old" at bounding box center [86, 292] width 128 height 27
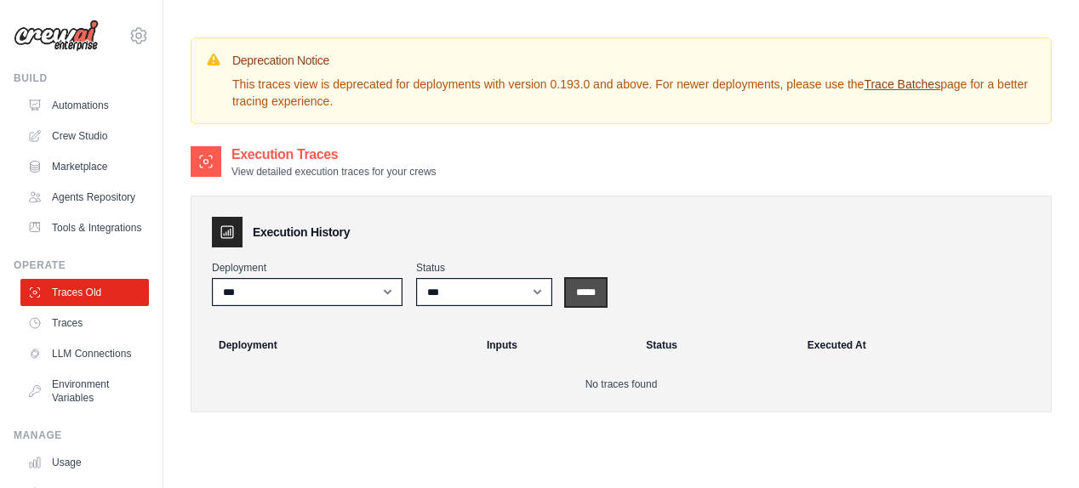
click at [590, 293] on input "*****" at bounding box center [586, 292] width 40 height 27
click at [76, 337] on link "Traces" at bounding box center [86, 323] width 128 height 27
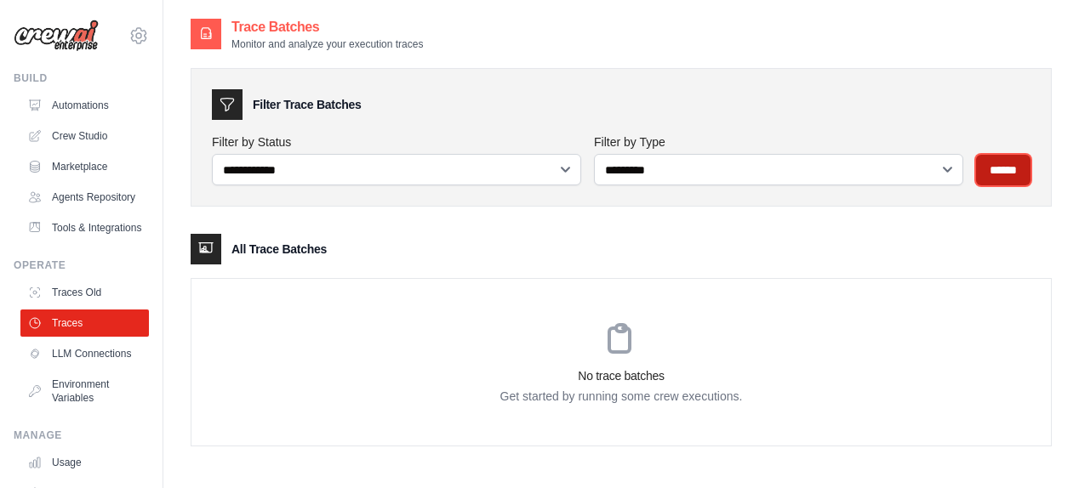
click at [984, 170] on input "******" at bounding box center [1003, 170] width 54 height 31
click at [128, 38] on icon at bounding box center [138, 36] width 20 height 20
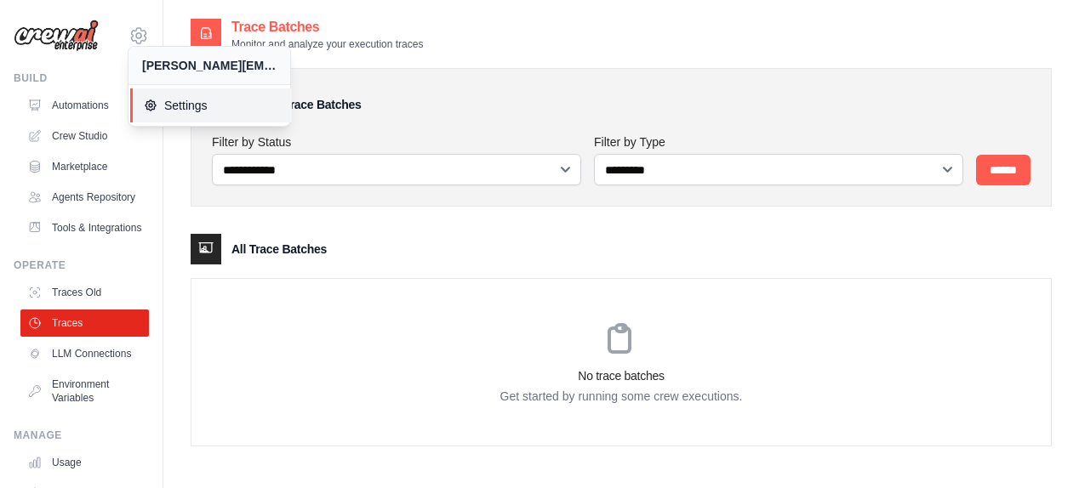
click at [167, 103] on span "Settings" at bounding box center [211, 105] width 134 height 17
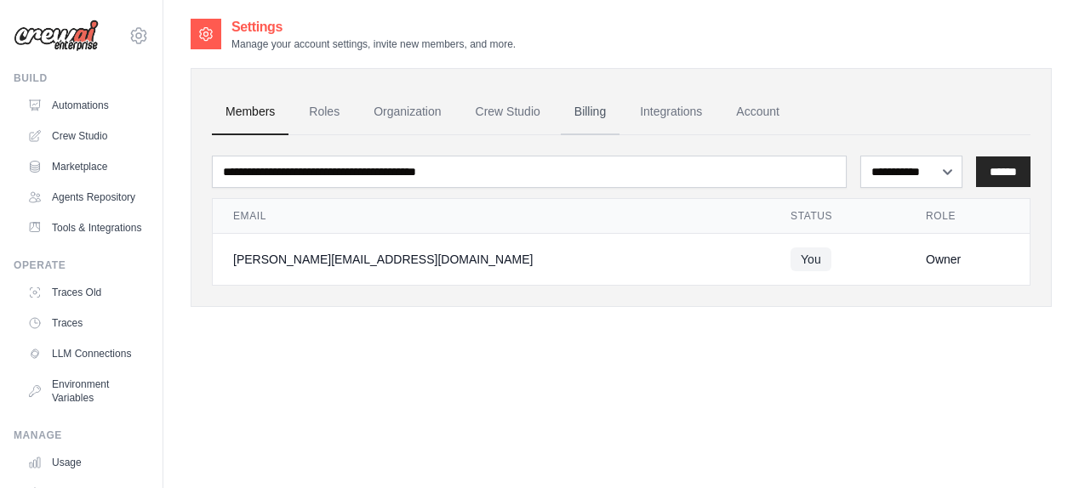
click at [595, 111] on link "Billing" at bounding box center [590, 112] width 59 height 46
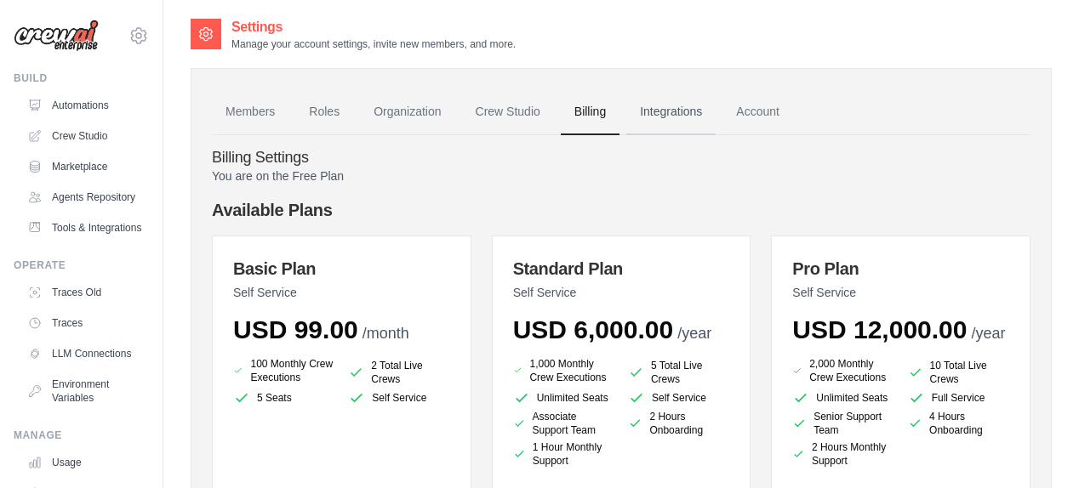
click at [667, 102] on link "Integrations" at bounding box center [670, 112] width 89 height 46
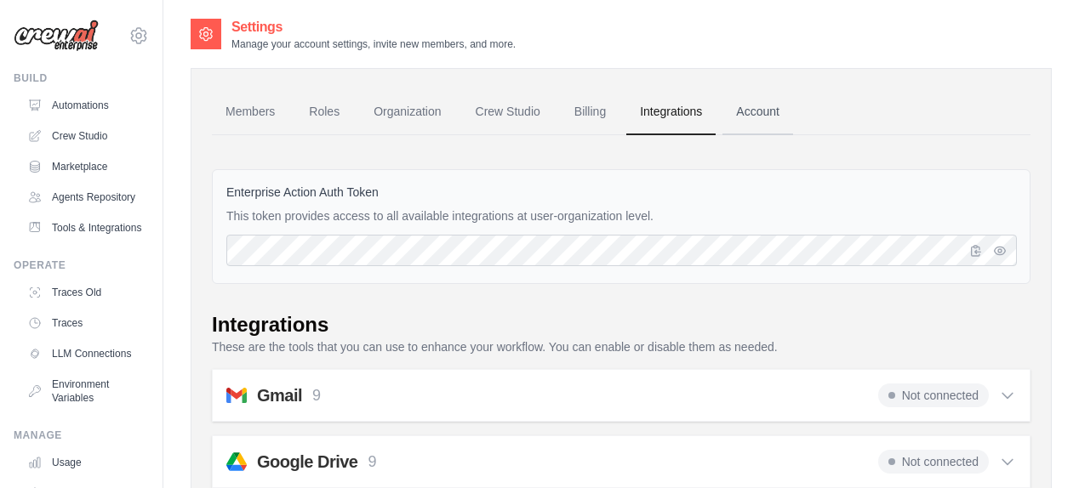
click at [760, 111] on link "Account" at bounding box center [757, 112] width 71 height 46
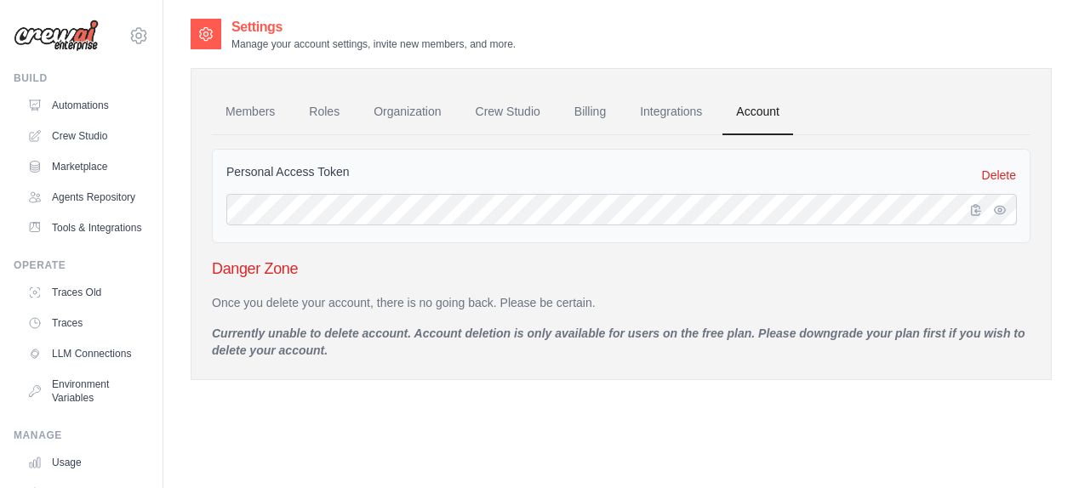
click at [316, 337] on p "Currently unable to delete account. Account deletion is only available for user…" at bounding box center [621, 342] width 818 height 34
click at [599, 370] on div "Members Roles Organization Crew Studio Billing Integrations Account Personal Ac…" at bounding box center [621, 224] width 861 height 312
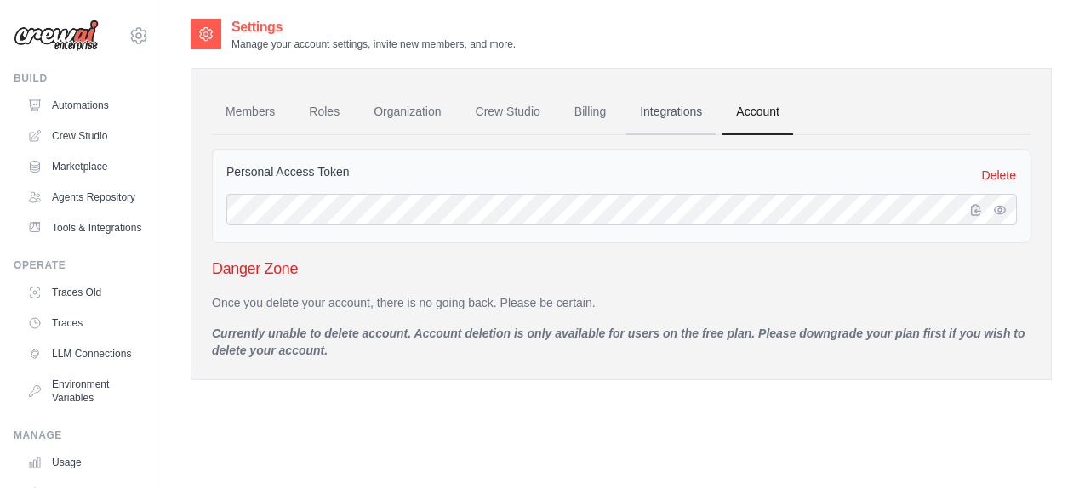
click at [641, 114] on link "Integrations" at bounding box center [670, 112] width 89 height 46
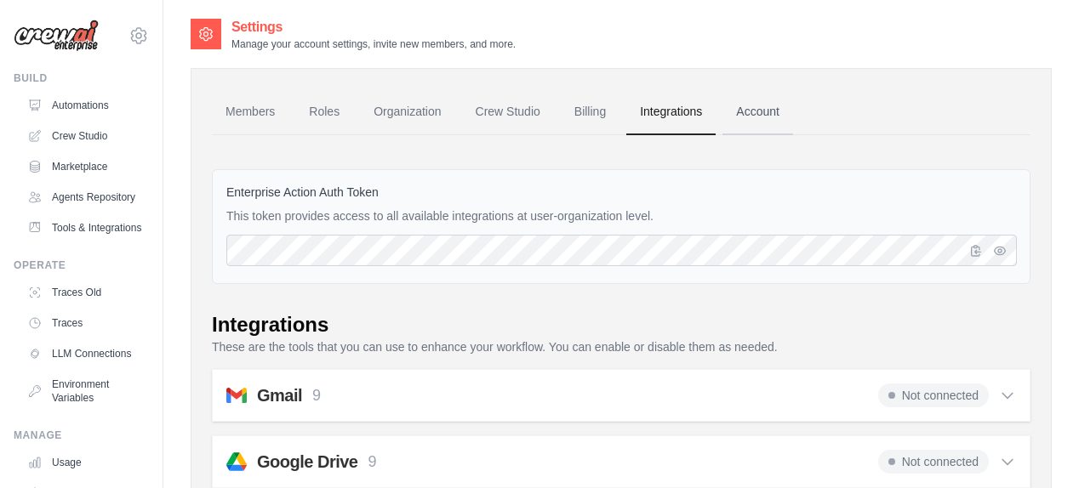
click at [752, 113] on link "Account" at bounding box center [757, 112] width 71 height 46
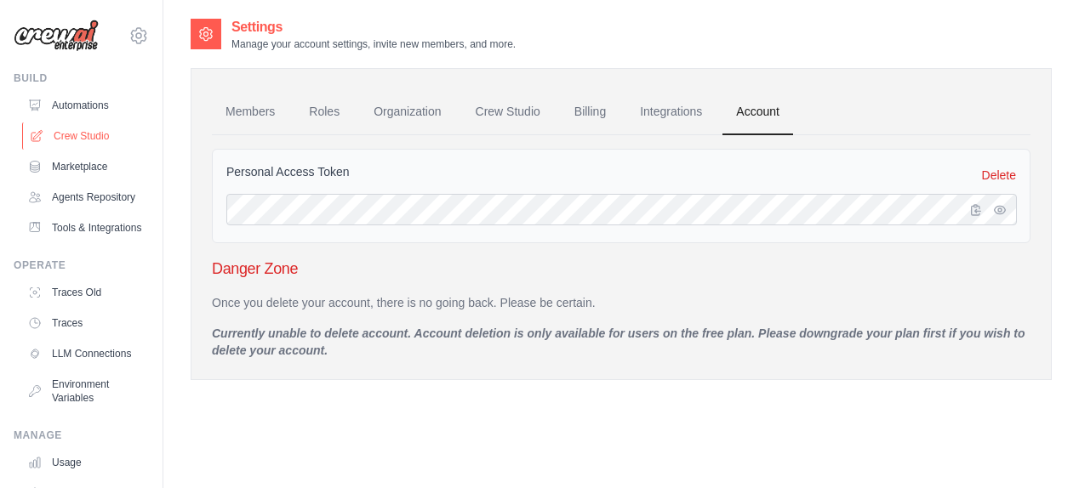
click at [68, 141] on link "Crew Studio" at bounding box center [86, 135] width 128 height 27
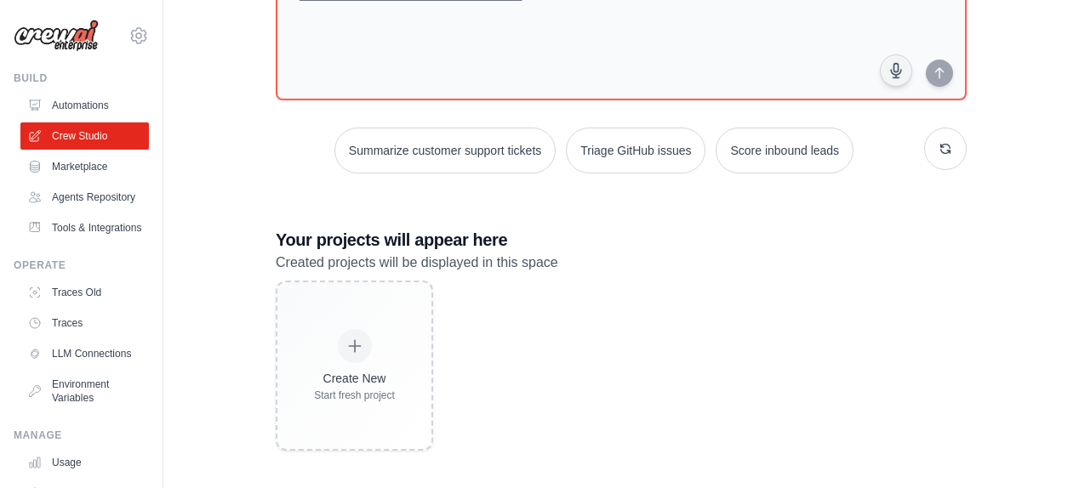
scroll to position [151, 0]
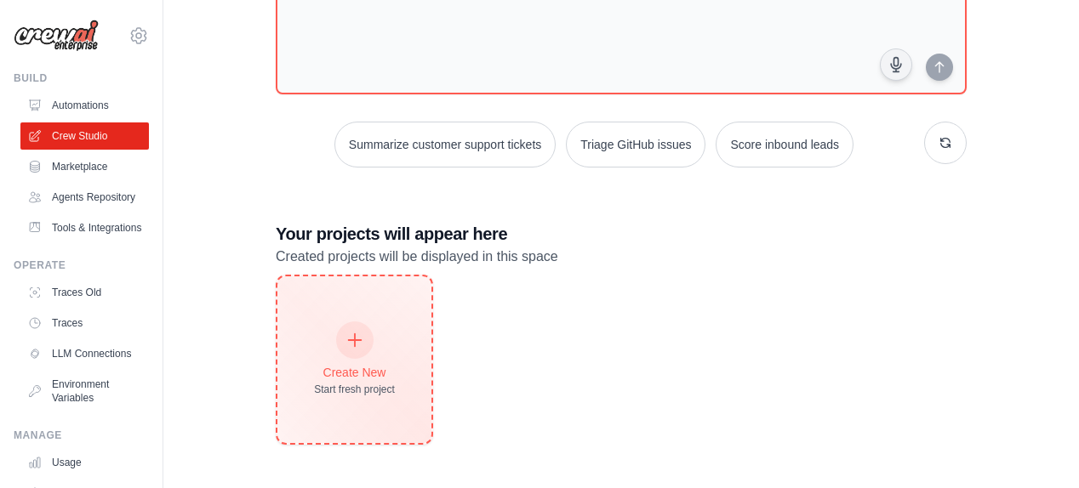
click at [337, 335] on div at bounding box center [354, 340] width 37 height 37
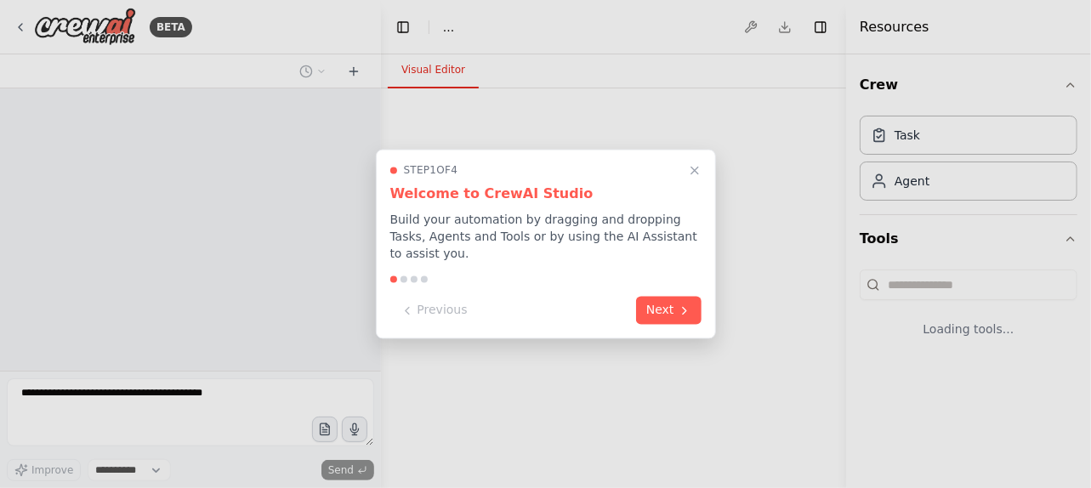
select select "****"
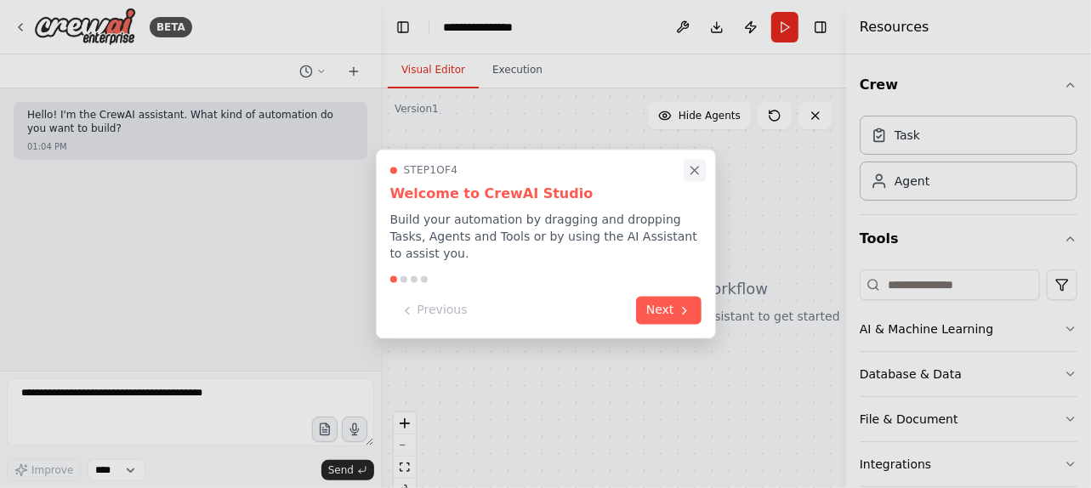
click at [690, 179] on icon "Close walkthrough" at bounding box center [694, 170] width 15 height 15
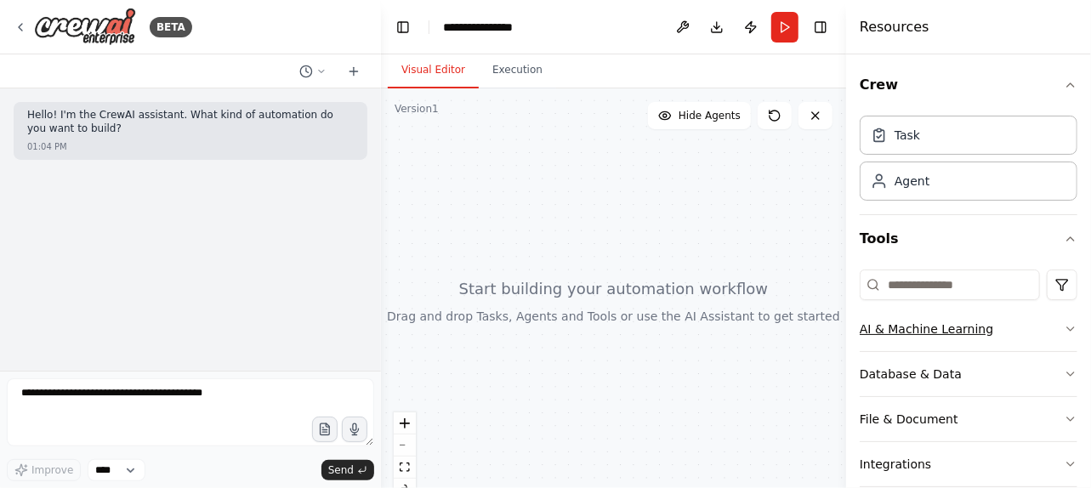
click at [919, 326] on div "AI & Machine Learning" at bounding box center [927, 329] width 134 height 17
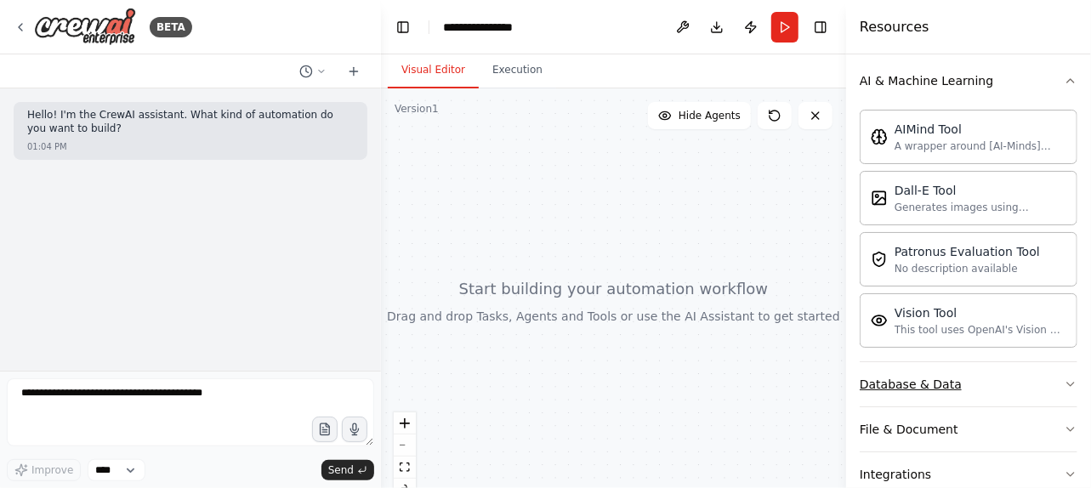
scroll to position [369, 0]
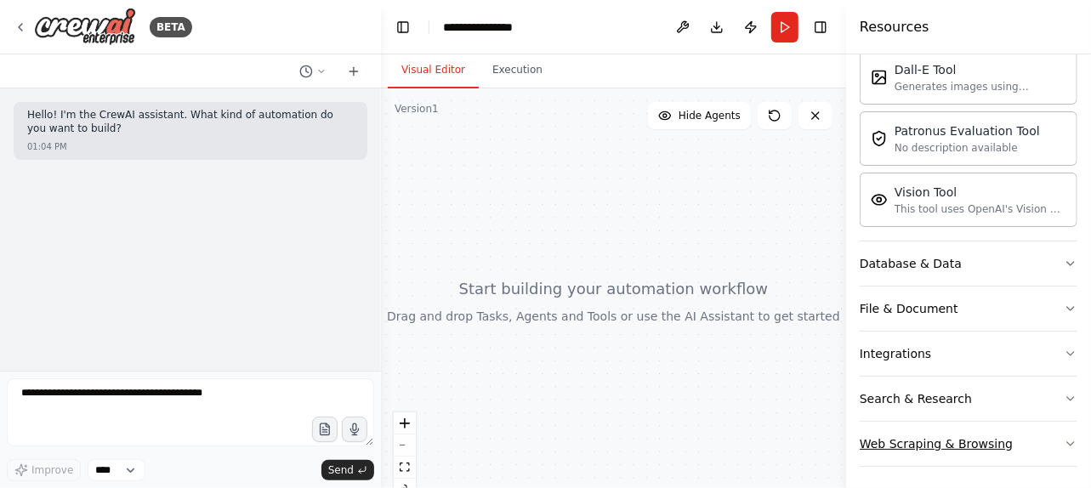
click at [972, 429] on button "Web Scraping & Browsing" at bounding box center [969, 444] width 218 height 44
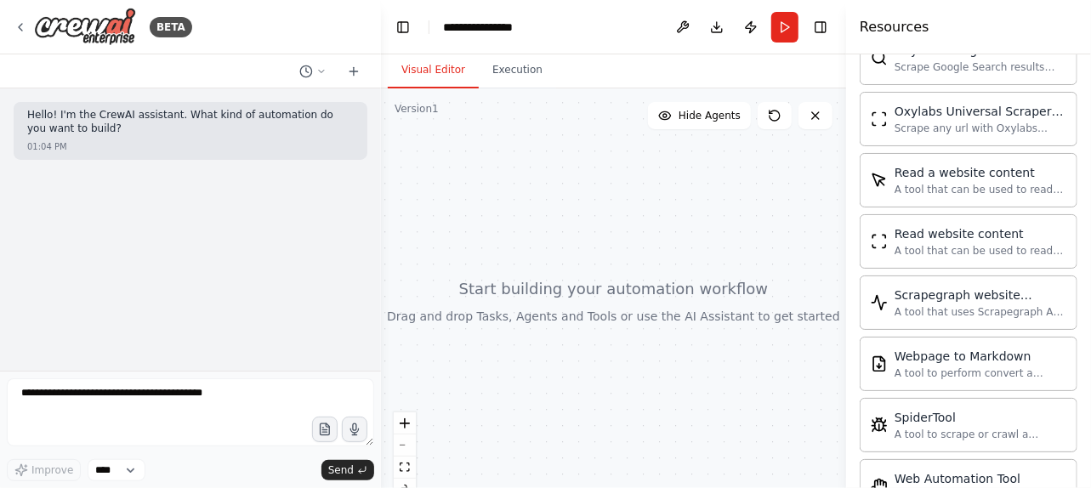
scroll to position [1293, 0]
